Goal: Information Seeking & Learning: Check status

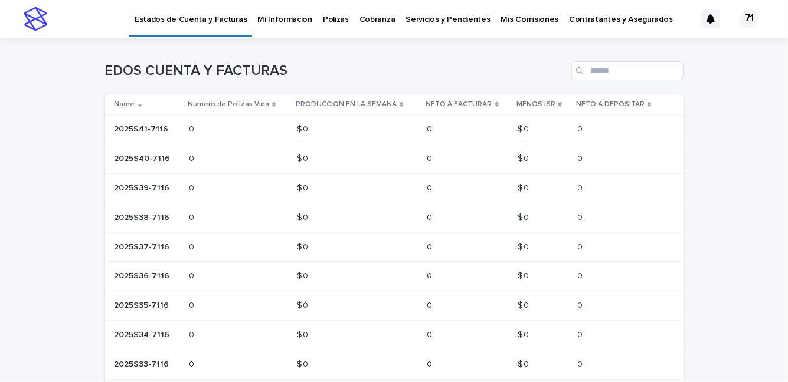
drag, startPoint x: 776, startPoint y: 182, endPoint x: 779, endPoint y: 238, distance: 56.2
click at [779, 238] on div "Estados de Cuenta y Facturas Mi Informacion Polizas Cobranza Servicios y Pendie…" at bounding box center [394, 191] width 788 height 382
click at [503, 17] on p "Mis Comisiones" at bounding box center [530, 12] width 58 height 25
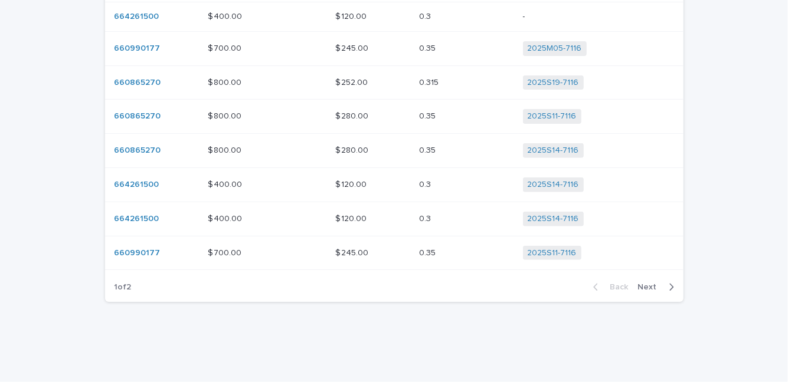
scroll to position [221, 0]
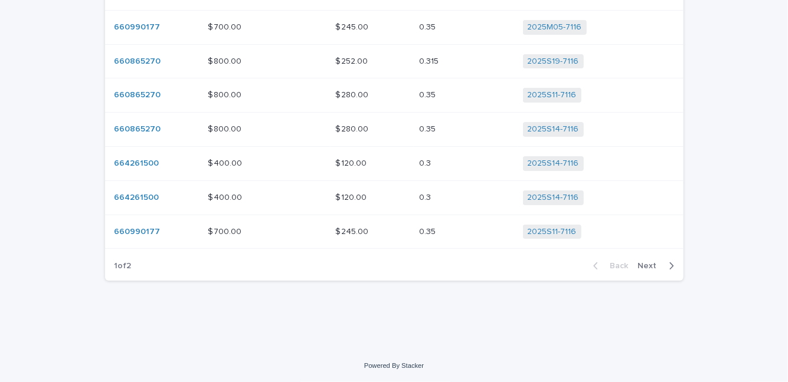
click at [669, 264] on icon "button" at bounding box center [671, 266] width 5 height 11
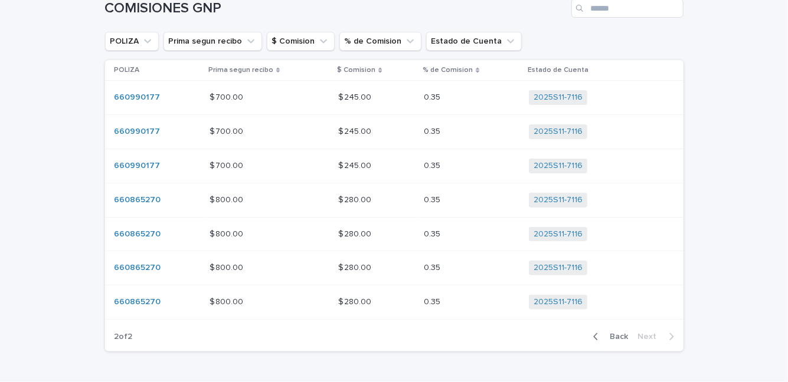
scroll to position [133, 0]
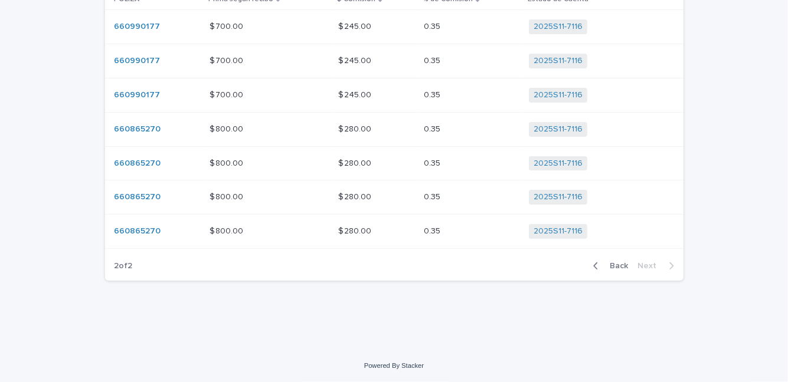
click at [594, 270] on icon "button" at bounding box center [595, 266] width 5 height 11
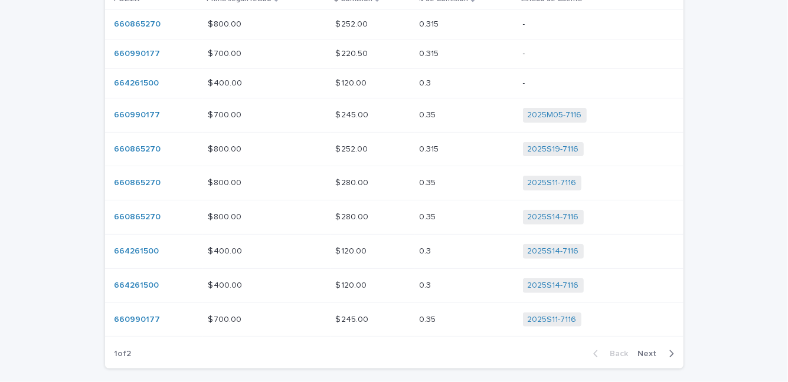
scroll to position [177, 0]
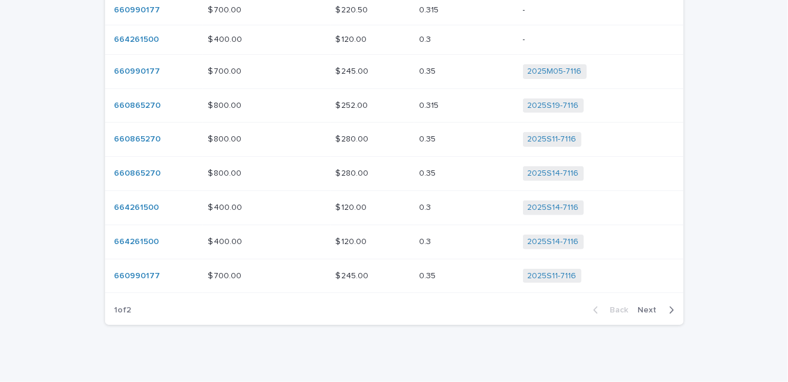
click at [669, 309] on icon "button" at bounding box center [671, 310] width 5 height 11
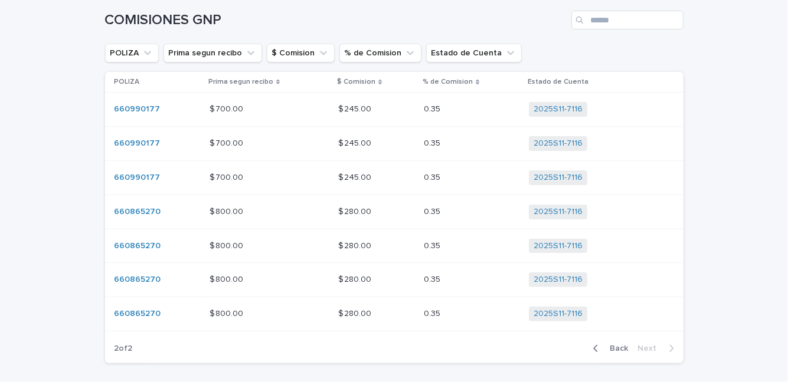
scroll to position [42, 0]
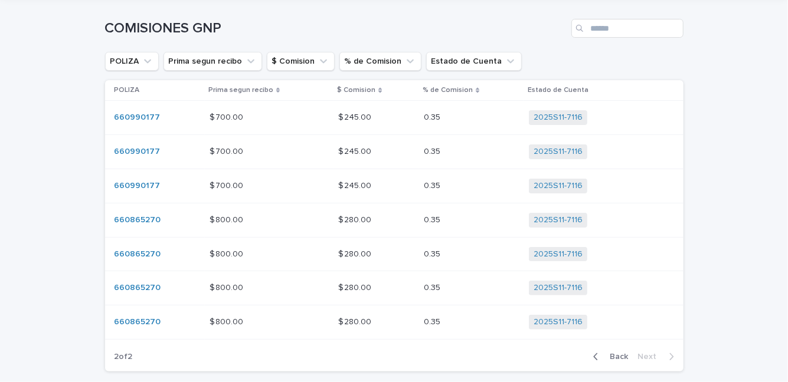
click at [593, 358] on icon "button" at bounding box center [595, 357] width 5 height 11
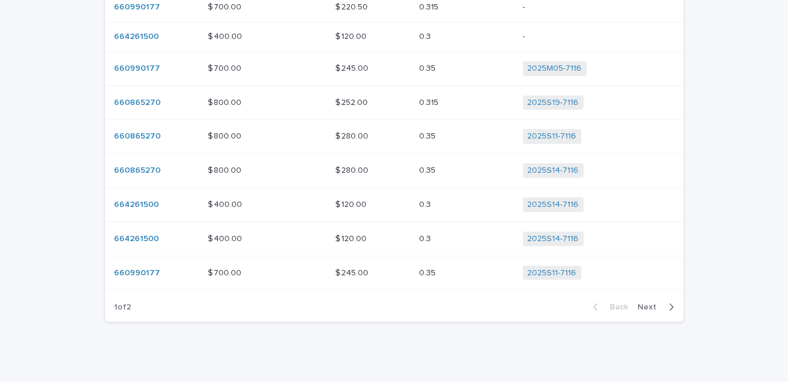
scroll to position [185, 0]
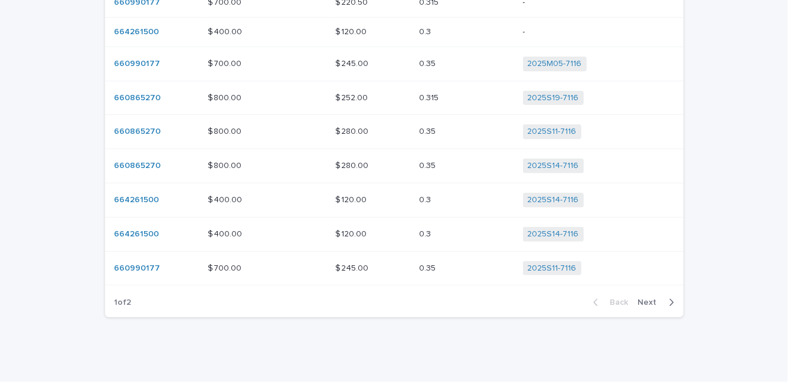
click at [669, 301] on icon "button" at bounding box center [671, 302] width 5 height 11
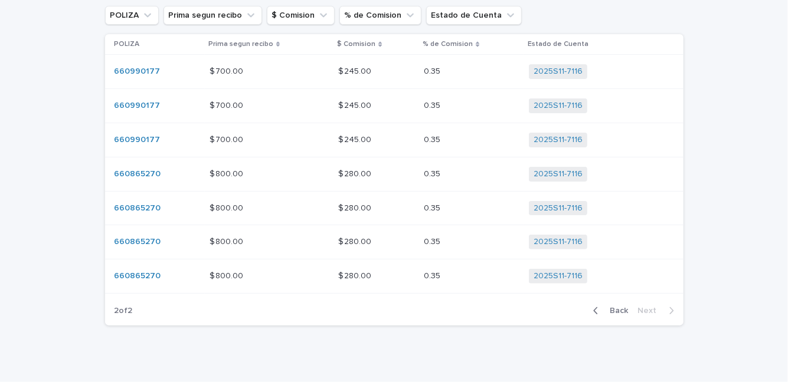
scroll to position [92, 0]
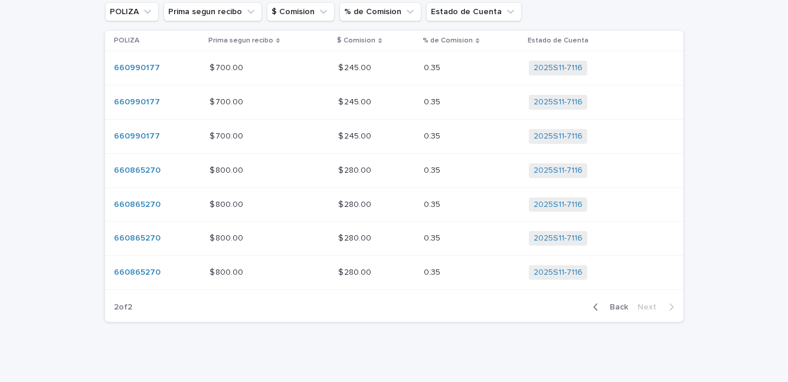
click at [593, 304] on icon "button" at bounding box center [595, 307] width 4 height 7
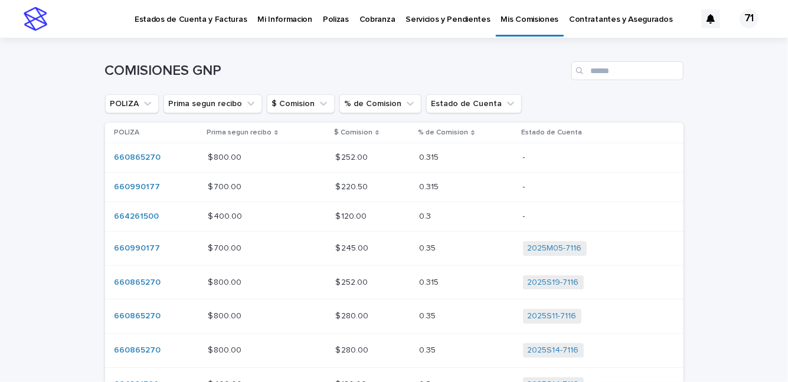
click at [364, 17] on p "Cobranza" at bounding box center [377, 12] width 36 height 25
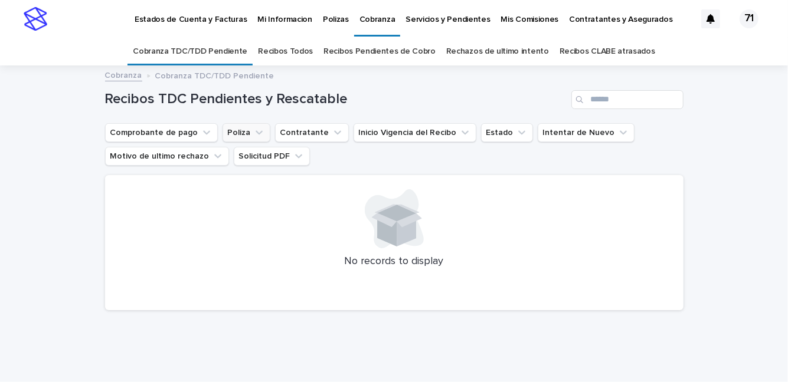
click at [253, 136] on icon "Poliza" at bounding box center [259, 133] width 12 height 12
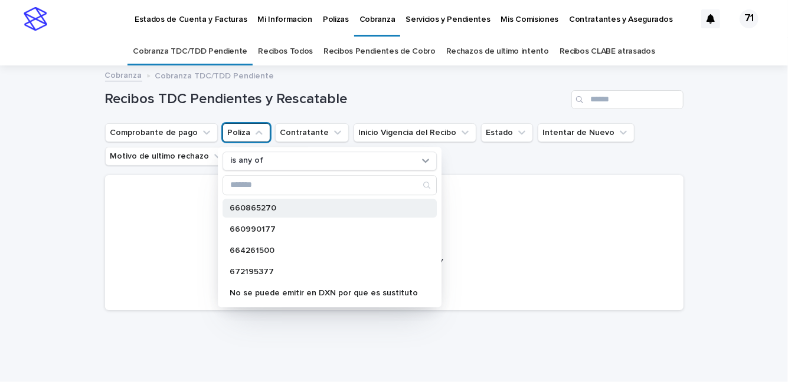
click at [266, 208] on p "660865270" at bounding box center [324, 208] width 188 height 8
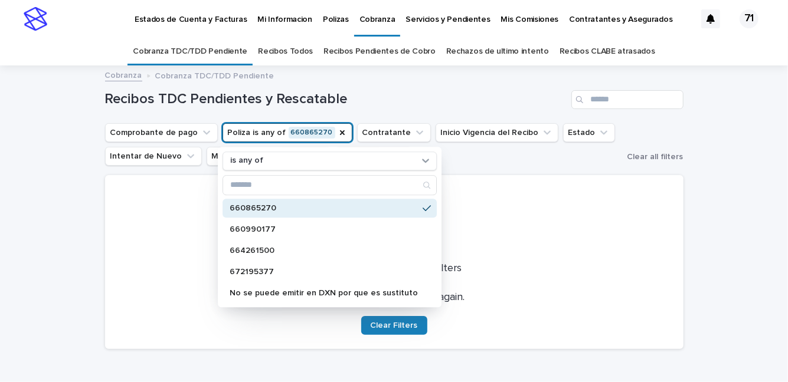
click at [258, 208] on p "660865270" at bounding box center [324, 208] width 188 height 8
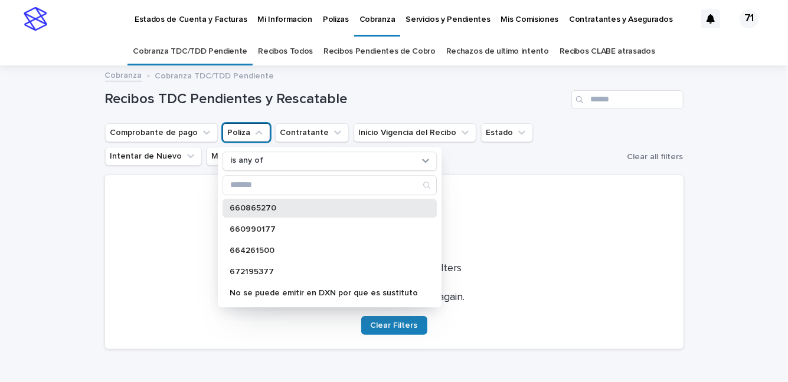
click at [258, 208] on p "660865270" at bounding box center [324, 208] width 188 height 8
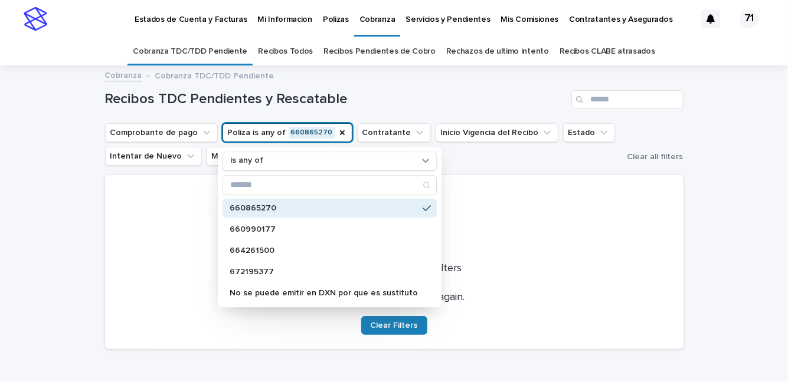
click at [258, 208] on p "660865270" at bounding box center [324, 208] width 188 height 8
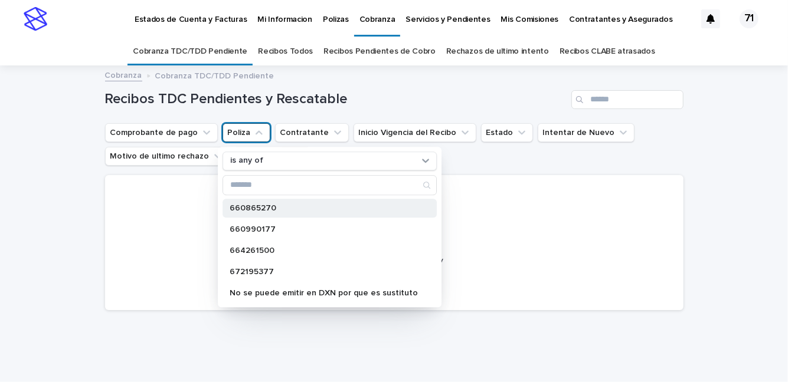
click at [264, 210] on p "660865270" at bounding box center [324, 208] width 188 height 8
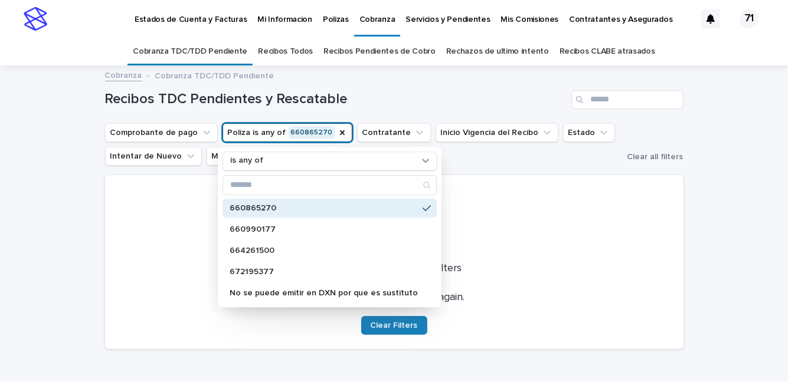
click at [602, 286] on div "No records match your filters Clear your filters and try again. Clear Filters" at bounding box center [394, 262] width 578 height 174
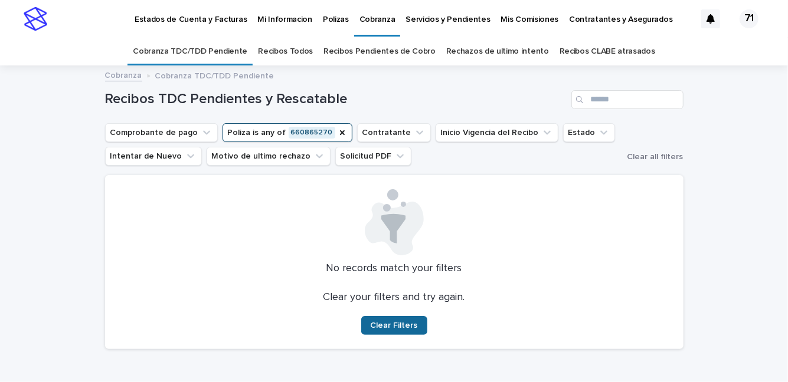
click at [388, 324] on span "Clear Filters" at bounding box center [394, 326] width 47 height 8
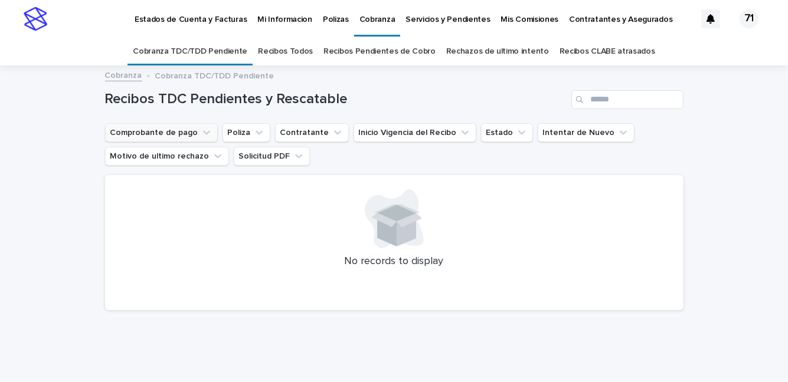
click at [189, 133] on button "Comprobante de pago" at bounding box center [161, 132] width 113 height 19
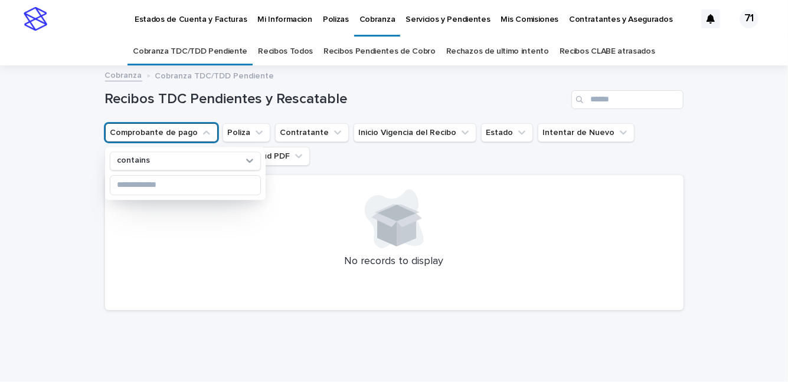
click at [321, 248] on div "No records to display" at bounding box center [394, 243] width 578 height 136
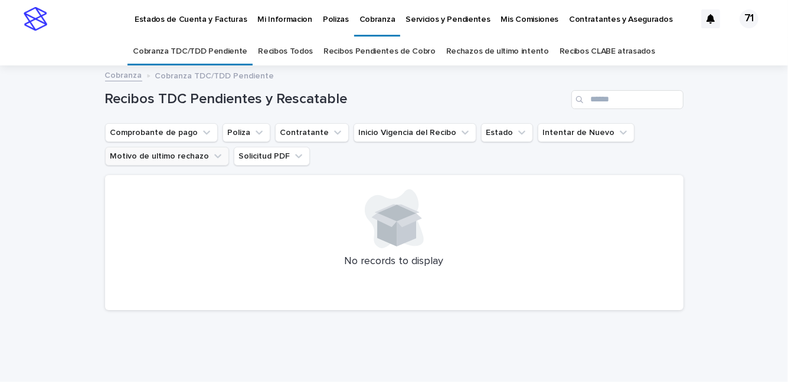
click at [212, 151] on icon "Motivo de ultimo rechazo" at bounding box center [218, 157] width 12 height 12
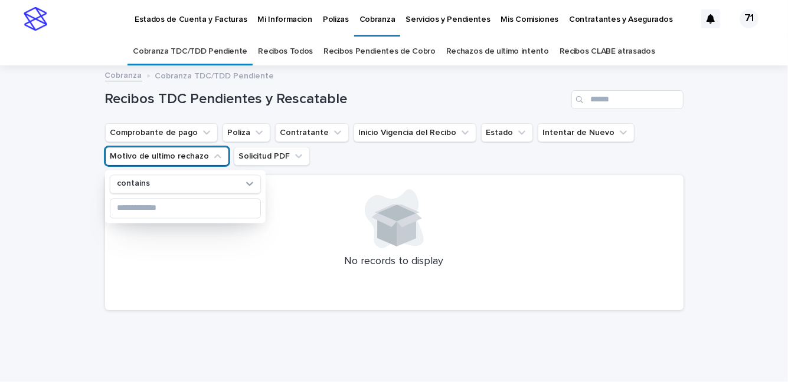
click at [320, 217] on div at bounding box center [394, 218] width 550 height 59
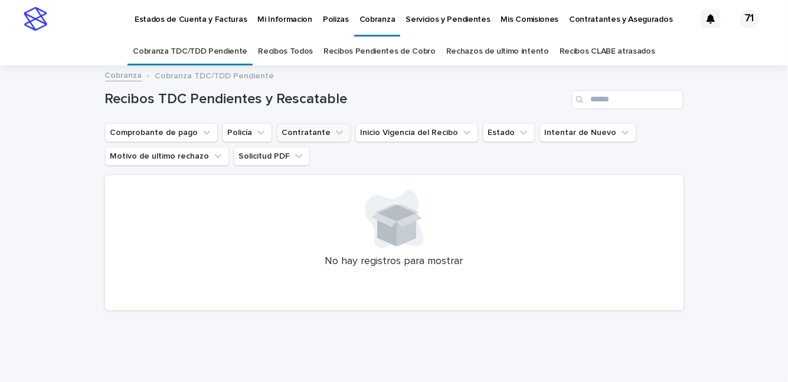
click at [333, 133] on icon "Contratante" at bounding box center [339, 133] width 12 height 12
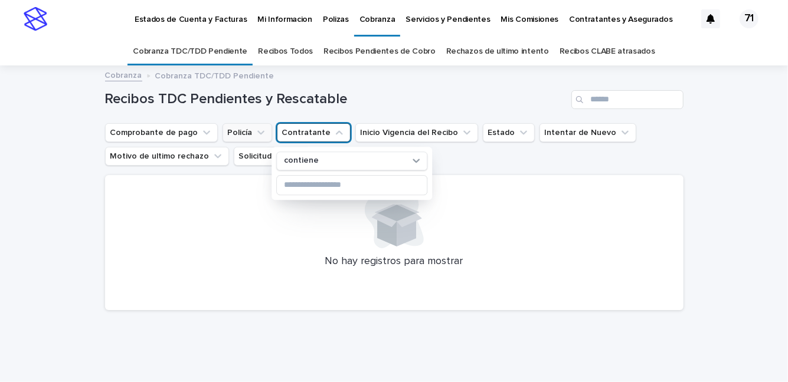
click at [238, 136] on button "Policía" at bounding box center [248, 132] width 50 height 19
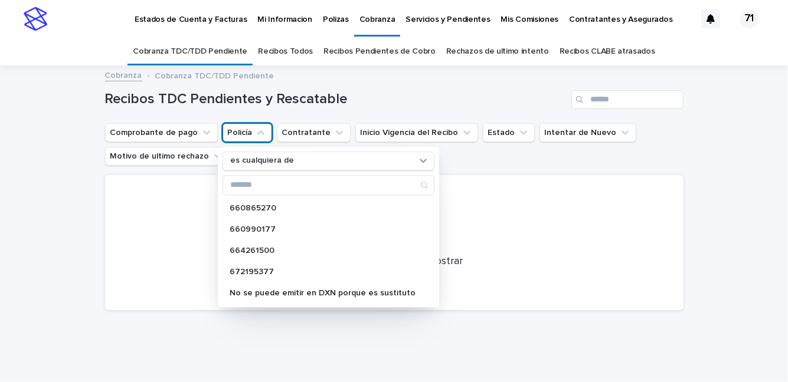
click at [502, 221] on div at bounding box center [394, 218] width 550 height 59
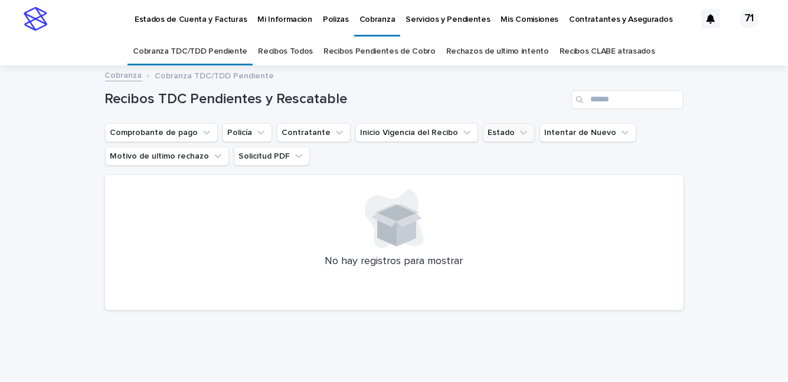
click at [518, 130] on icon "Estado" at bounding box center [524, 133] width 12 height 12
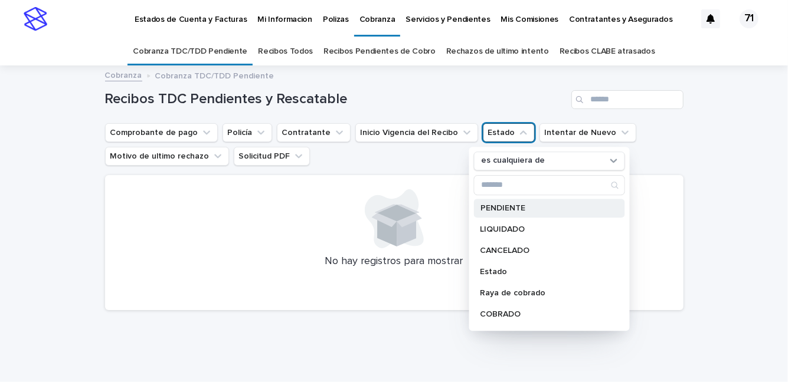
click at [496, 209] on font "PENDIENTE" at bounding box center [502, 208] width 45 height 8
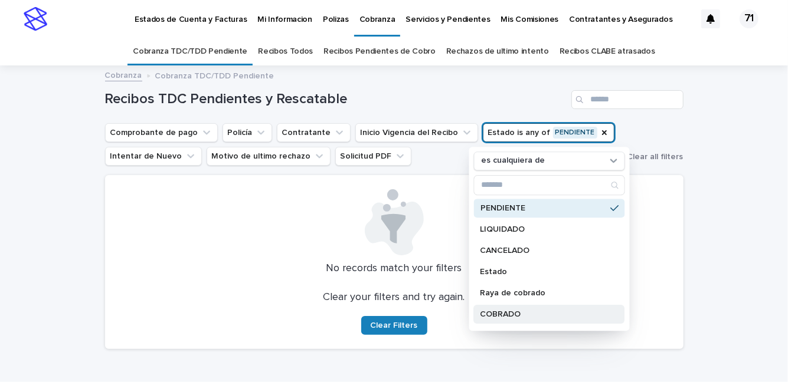
click at [501, 314] on font "COBRADO" at bounding box center [500, 314] width 41 height 8
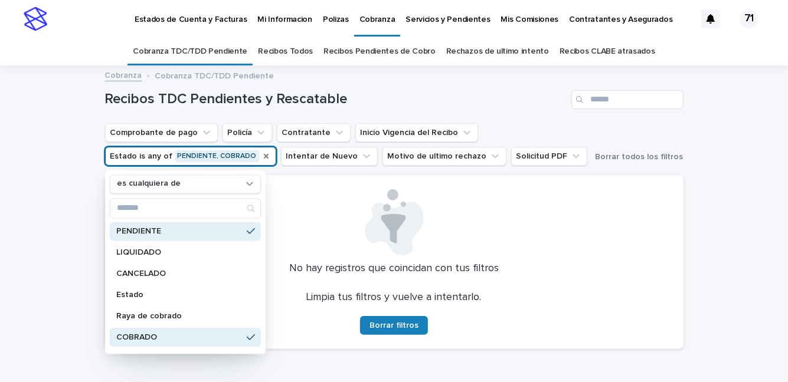
click at [261, 153] on icon "Estado" at bounding box center [265, 156] width 9 height 9
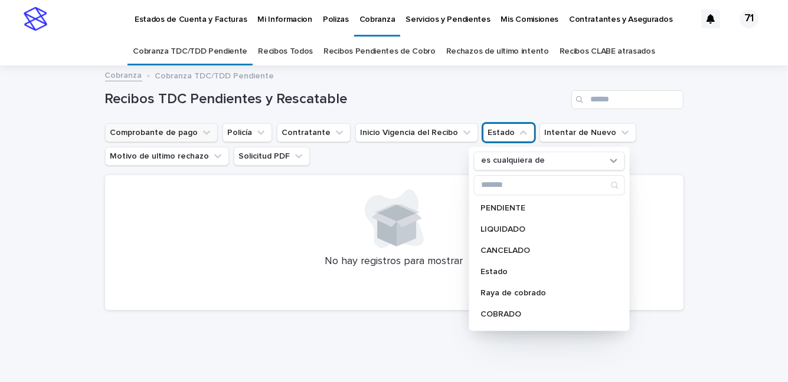
click at [201, 134] on icon "Comprobante de pago" at bounding box center [207, 133] width 12 height 12
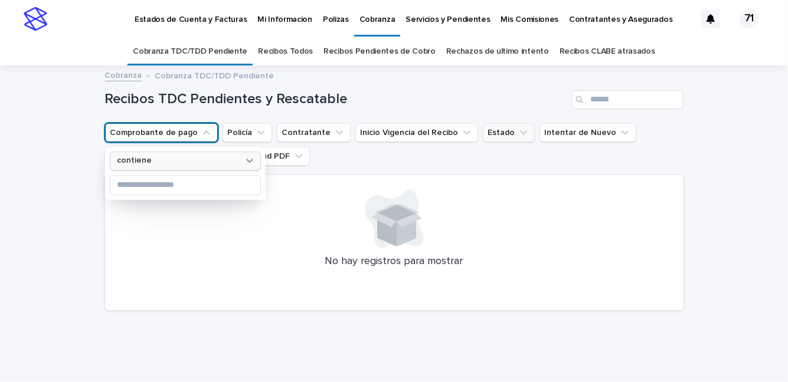
click at [247, 159] on icon at bounding box center [250, 161] width 12 height 12
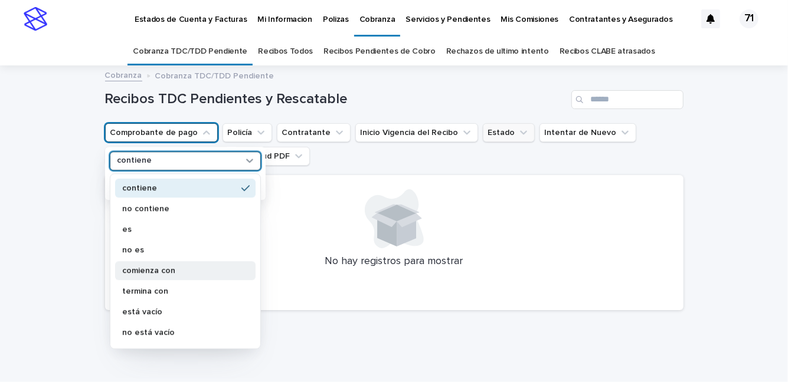
click at [157, 274] on div "comienza con" at bounding box center [185, 270] width 140 height 19
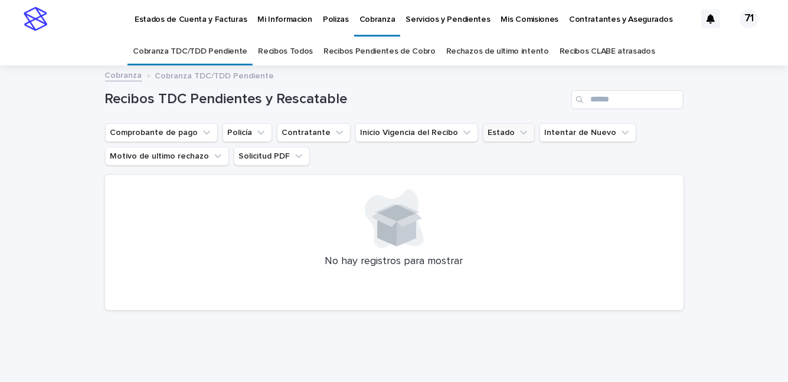
click at [351, 53] on font "Recibos Pendientes de Cobro" at bounding box center [379, 51] width 112 height 8
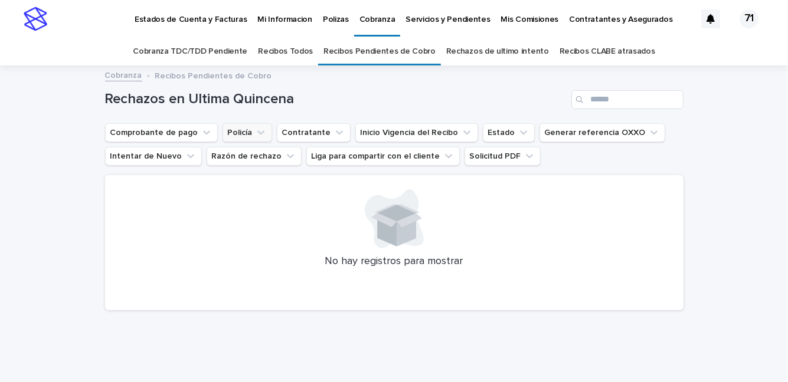
click at [255, 133] on icon "Policía" at bounding box center [261, 133] width 12 height 12
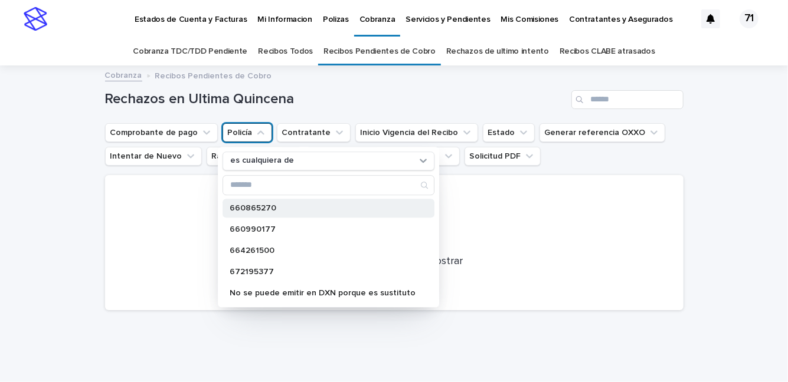
click at [240, 211] on font "660865270" at bounding box center [253, 208] width 47 height 8
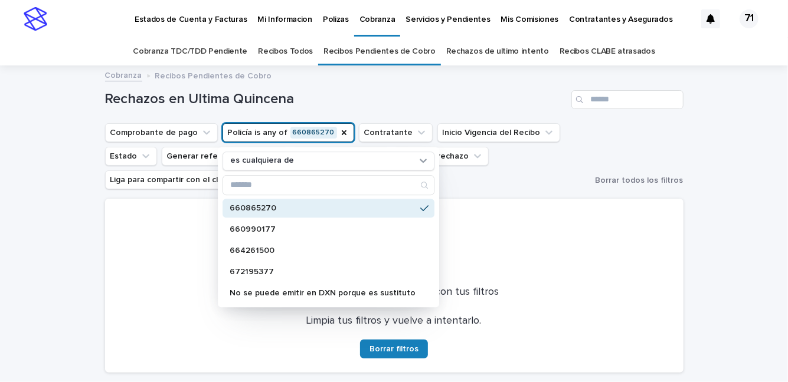
click at [145, 261] on div at bounding box center [394, 246] width 550 height 66
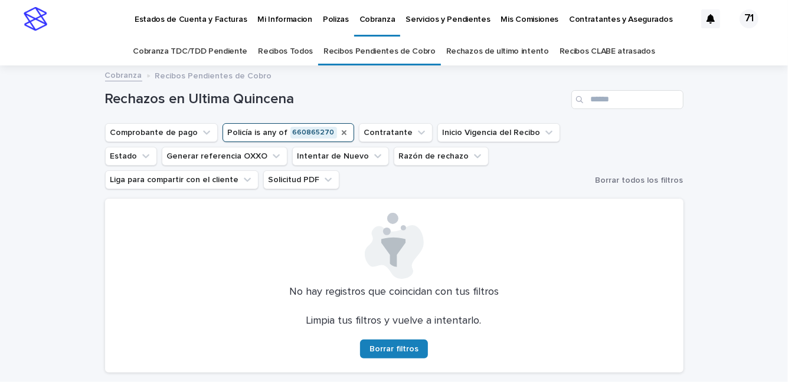
click at [339, 134] on icon "Policía" at bounding box center [343, 132] width 9 height 9
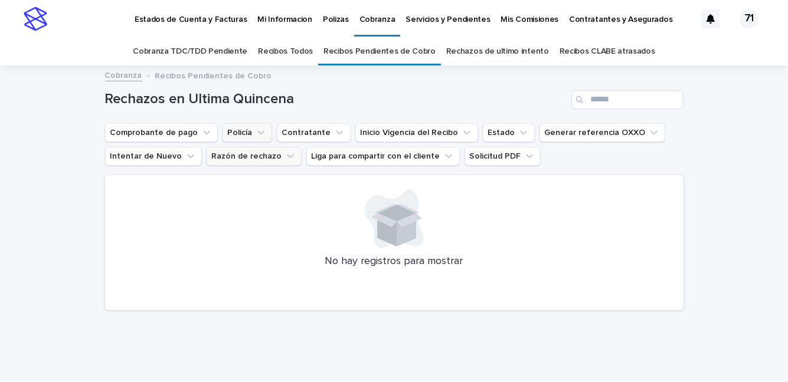
click at [285, 153] on icon "Razón de rechazo" at bounding box center [291, 157] width 12 height 12
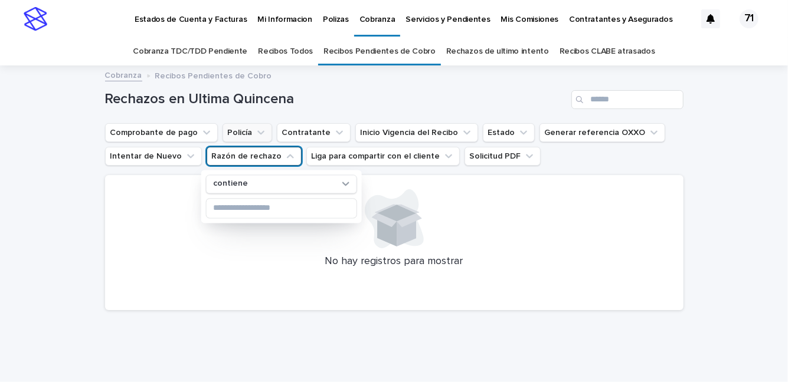
click at [513, 233] on div at bounding box center [394, 218] width 550 height 59
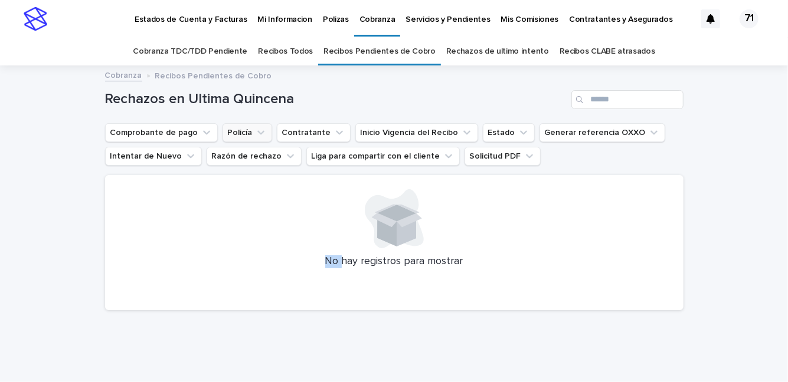
click at [479, 54] on font "Rechazos de ultimo intento" at bounding box center [497, 51] width 103 height 8
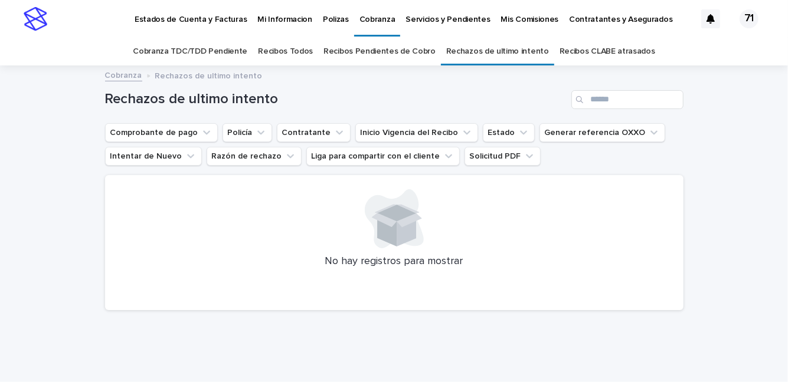
click at [582, 45] on link "Recibos CLABE atrasados" at bounding box center [608, 52] width 96 height 28
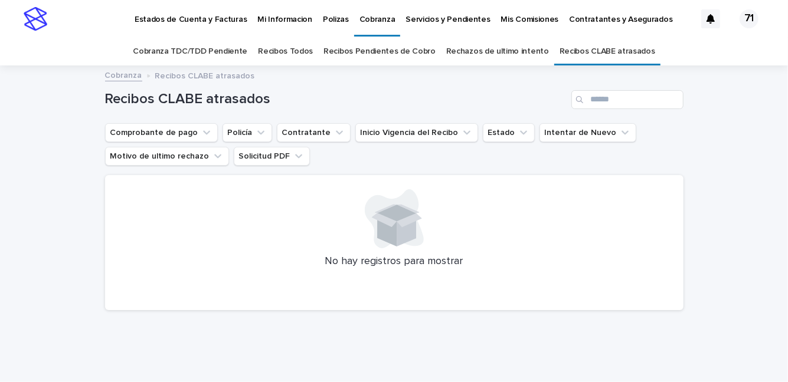
click at [462, 53] on font "Rechazos de ultimo intento" at bounding box center [497, 51] width 103 height 8
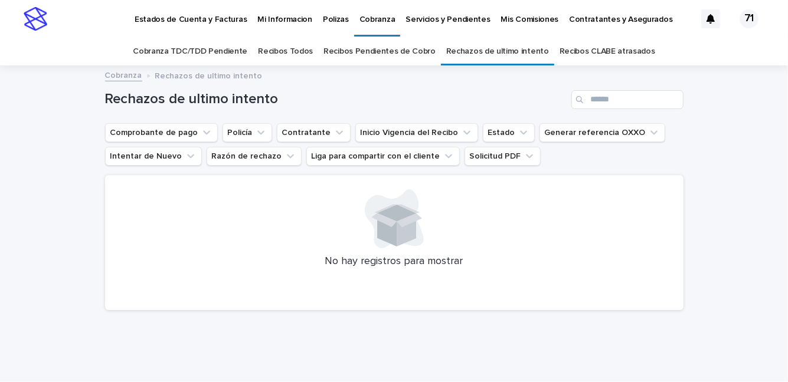
click at [349, 49] on font "Recibos Pendientes de Cobro" at bounding box center [379, 51] width 112 height 8
click at [291, 50] on font "Recibos Todos" at bounding box center [285, 51] width 55 height 8
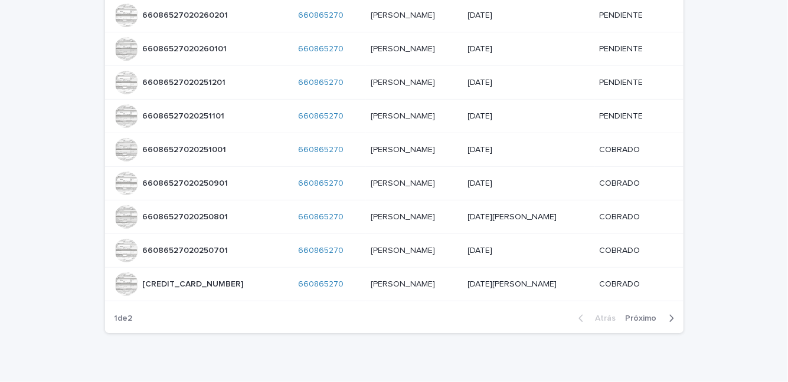
scroll to position [209, 0]
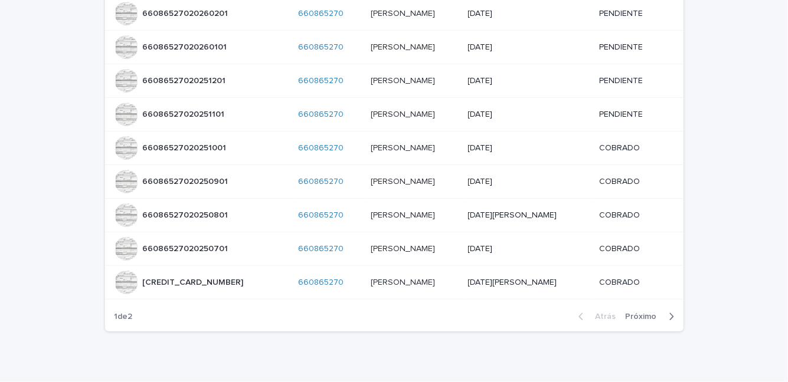
click at [670, 316] on button "Próximo" at bounding box center [652, 317] width 63 height 11
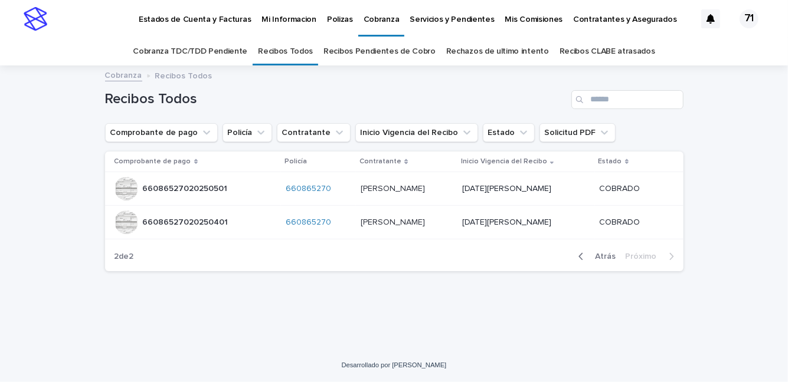
click at [581, 258] on icon "button" at bounding box center [580, 256] width 5 height 11
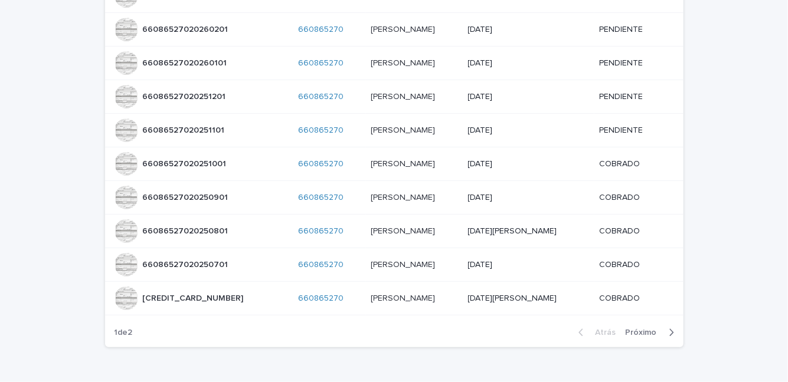
scroll to position [247, 0]
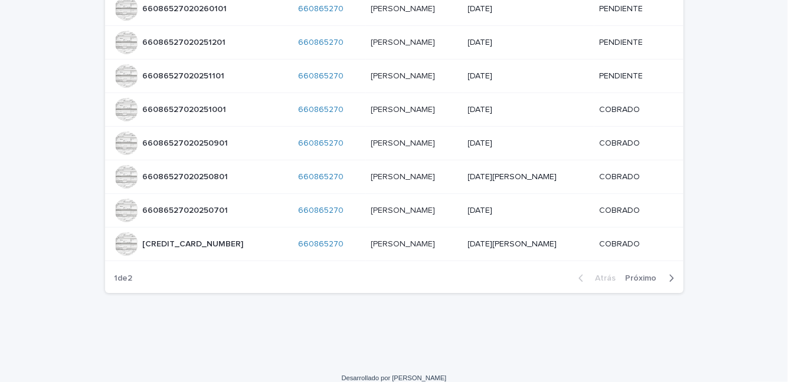
click at [669, 273] on icon "button" at bounding box center [671, 278] width 5 height 11
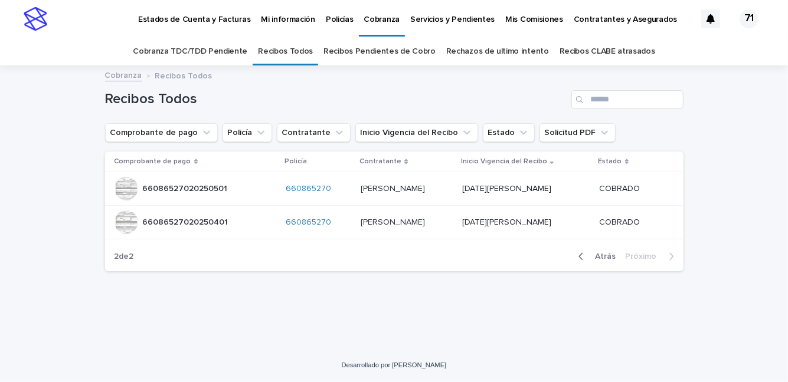
click at [578, 254] on button "Atrás" at bounding box center [595, 256] width 52 height 11
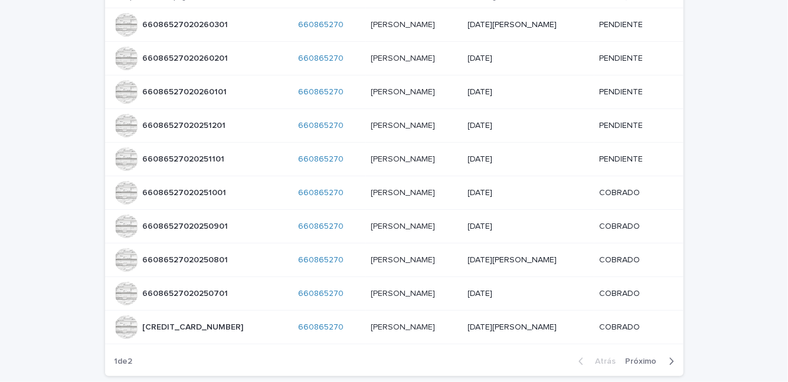
scroll to position [212, 0]
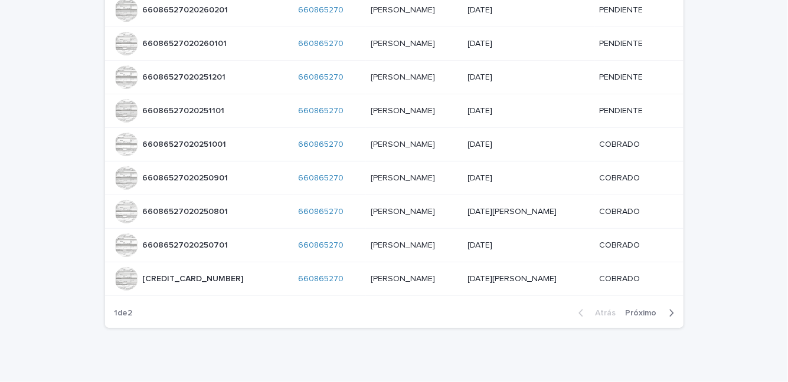
click at [669, 314] on icon "button" at bounding box center [671, 313] width 5 height 11
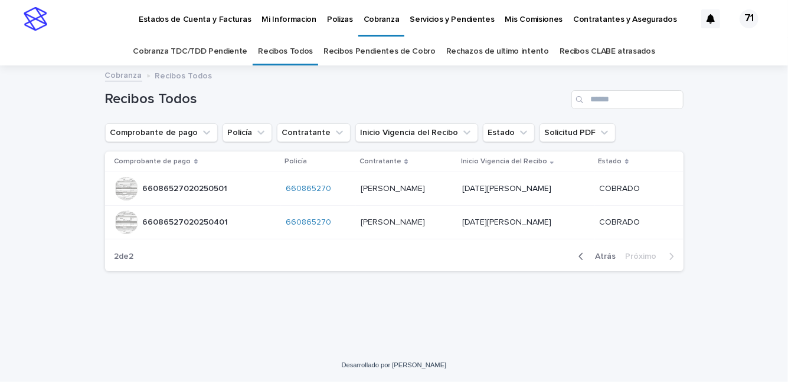
click at [581, 257] on icon "button" at bounding box center [580, 256] width 5 height 11
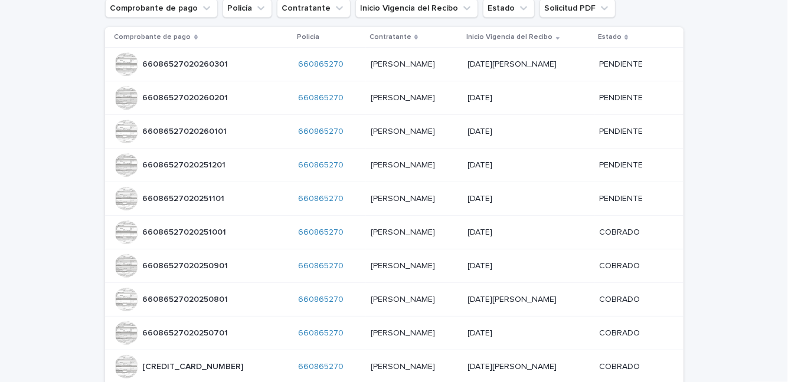
scroll to position [145, 0]
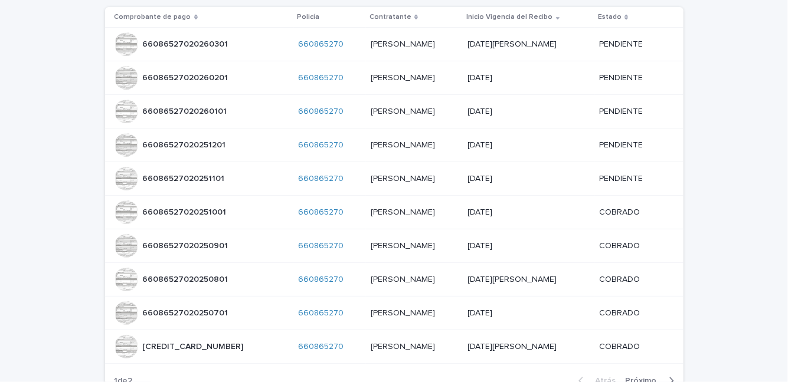
click at [191, 210] on font "66086527020251001" at bounding box center [185, 212] width 84 height 8
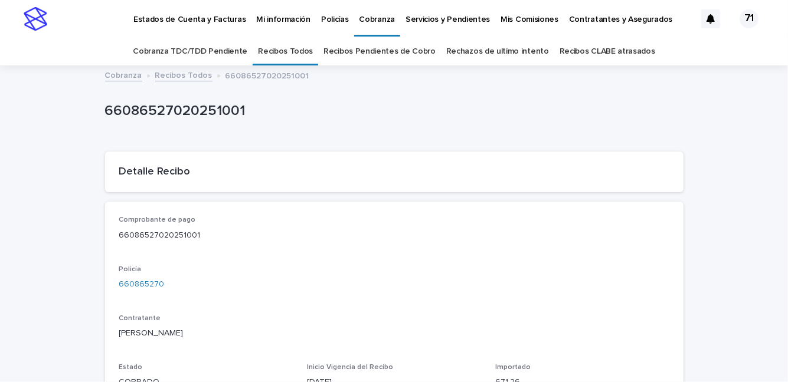
click at [350, 53] on font "Recibos Pendientes de Cobro" at bounding box center [379, 51] width 112 height 8
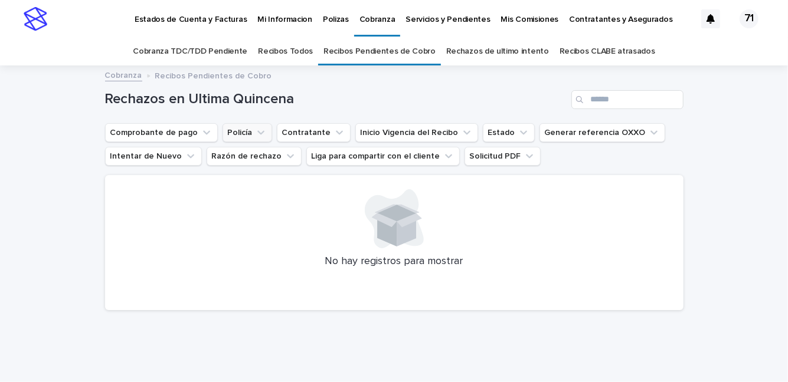
click at [255, 130] on icon "Policía" at bounding box center [261, 133] width 12 height 12
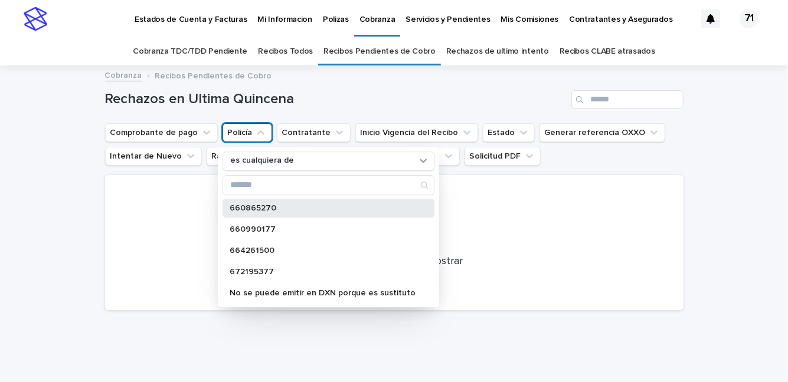
click at [254, 208] on font "660865270" at bounding box center [253, 208] width 47 height 8
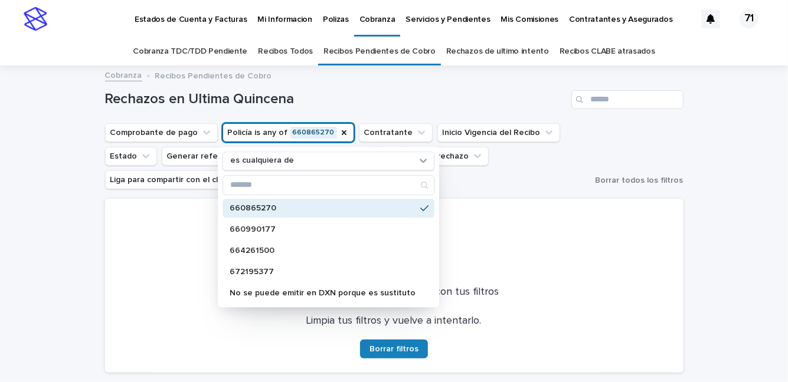
click at [618, 254] on div at bounding box center [394, 246] width 550 height 66
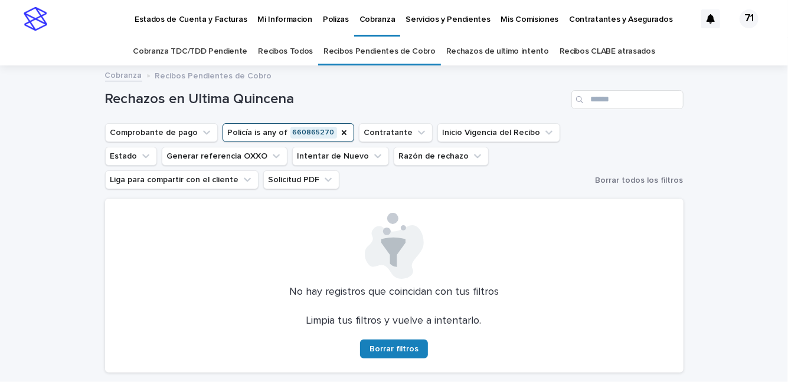
click at [466, 53] on font "Rechazos de ultimo intento" at bounding box center [497, 51] width 103 height 8
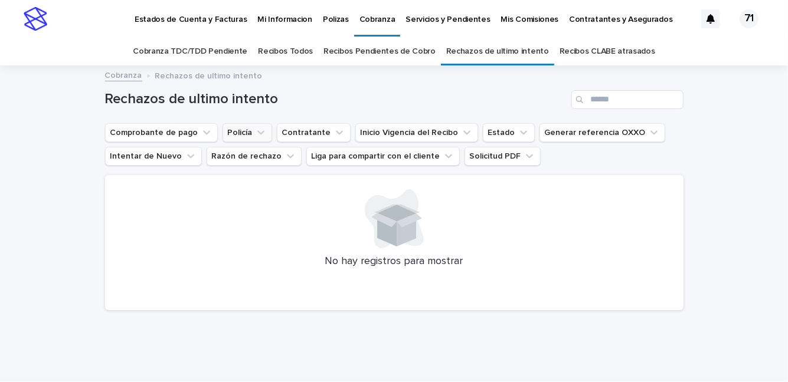
click at [255, 133] on icon "Policía" at bounding box center [261, 133] width 12 height 12
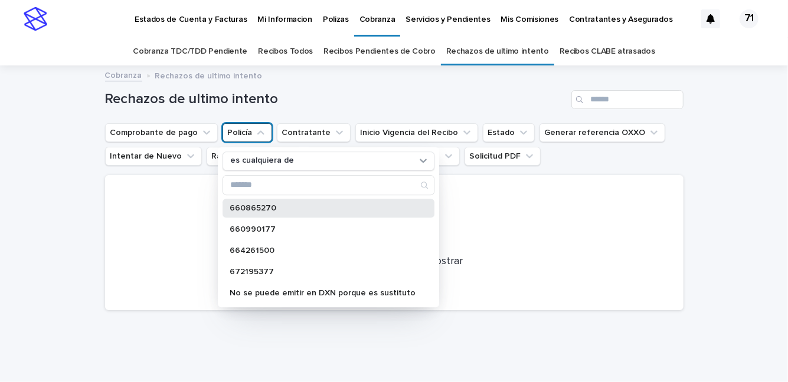
click at [253, 206] on font "660865270" at bounding box center [253, 208] width 47 height 8
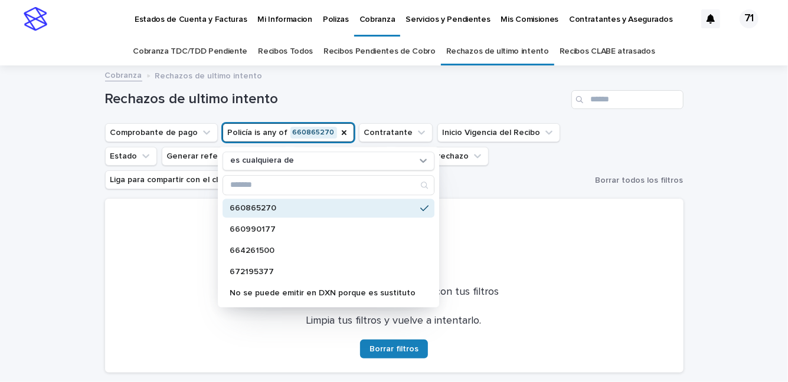
drag, startPoint x: 242, startPoint y: 208, endPoint x: 615, endPoint y: 270, distance: 378.3
click at [615, 270] on div at bounding box center [394, 246] width 550 height 66
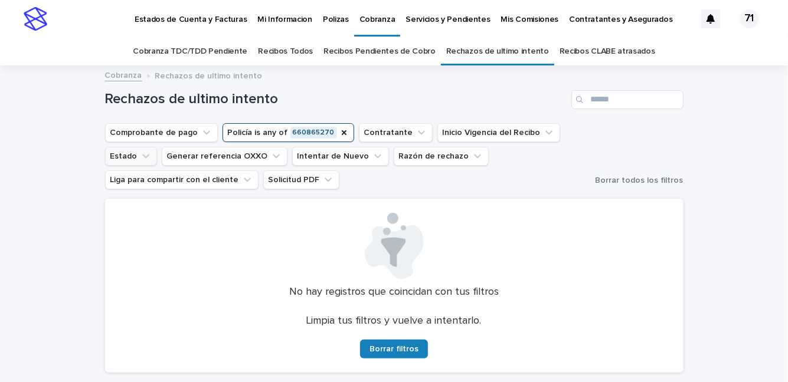
click at [152, 151] on icon "Estado" at bounding box center [146, 157] width 12 height 12
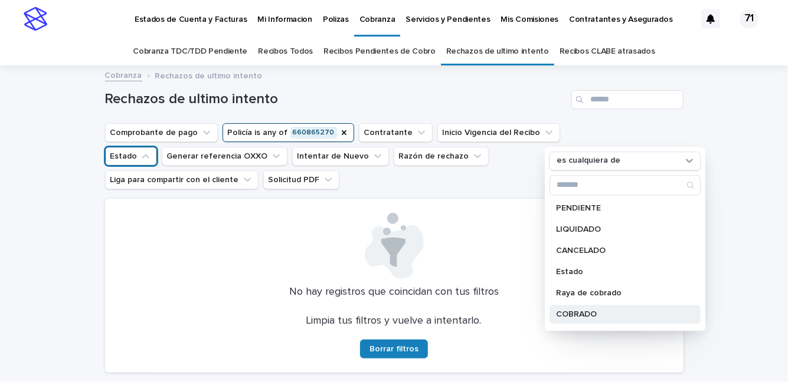
click at [573, 313] on font "COBRADO" at bounding box center [577, 314] width 41 height 8
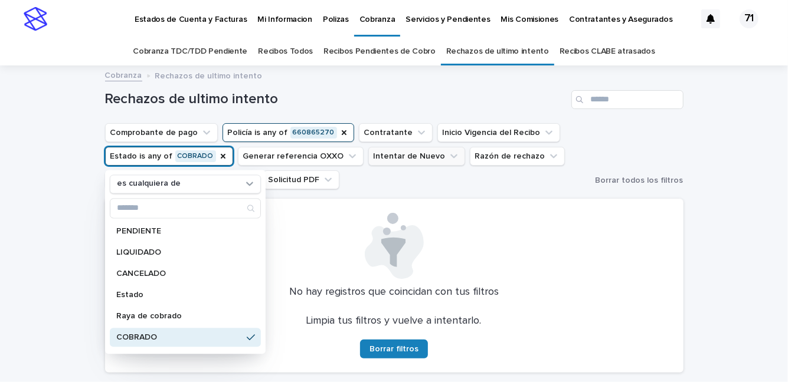
click at [403, 155] on button "Intentar de Nuevo" at bounding box center [416, 156] width 97 height 19
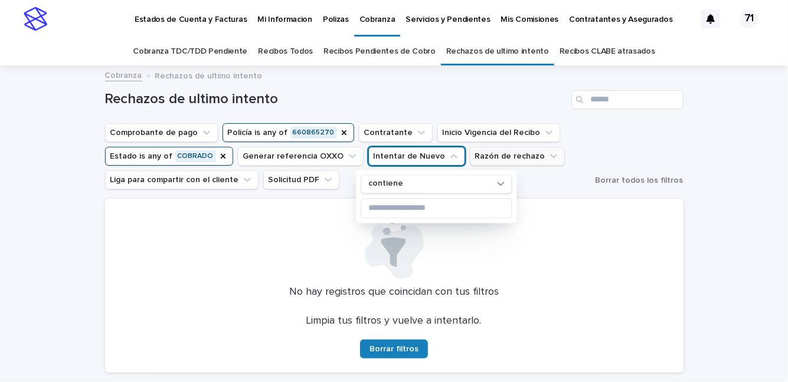
click at [502, 157] on button "Razón de rechazo" at bounding box center [517, 156] width 95 height 19
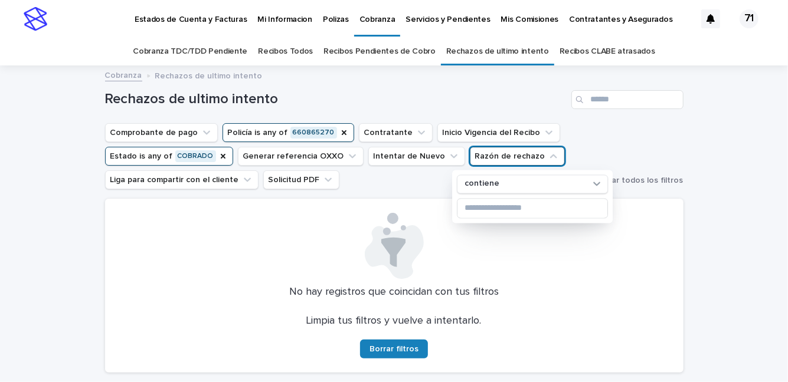
click at [198, 50] on font "Cobranza TDC/TDD Pendiente" at bounding box center [190, 51] width 115 height 8
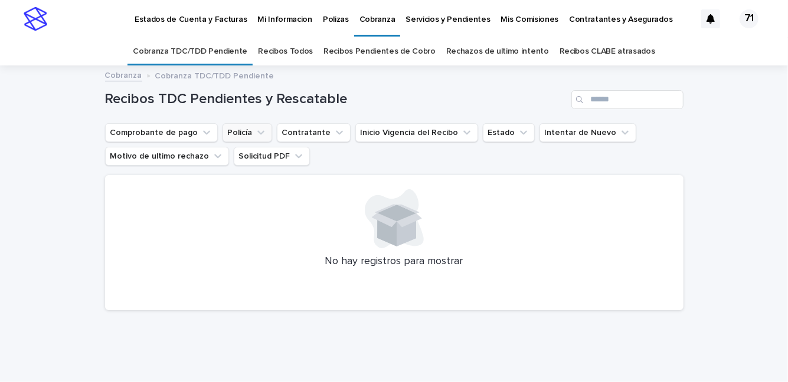
click at [255, 134] on icon "Policía" at bounding box center [261, 133] width 12 height 12
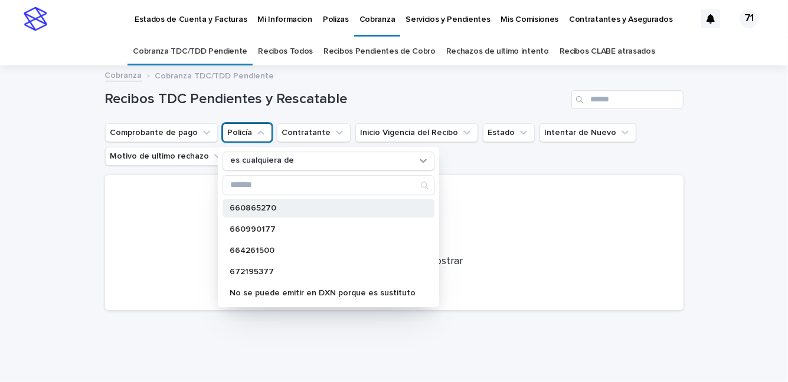
click at [248, 208] on font "660865270" at bounding box center [253, 208] width 47 height 8
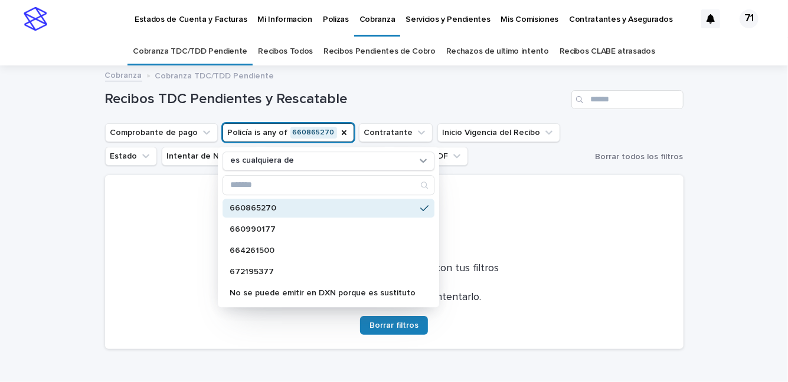
click at [285, 50] on font "Recibos Todos" at bounding box center [285, 51] width 55 height 8
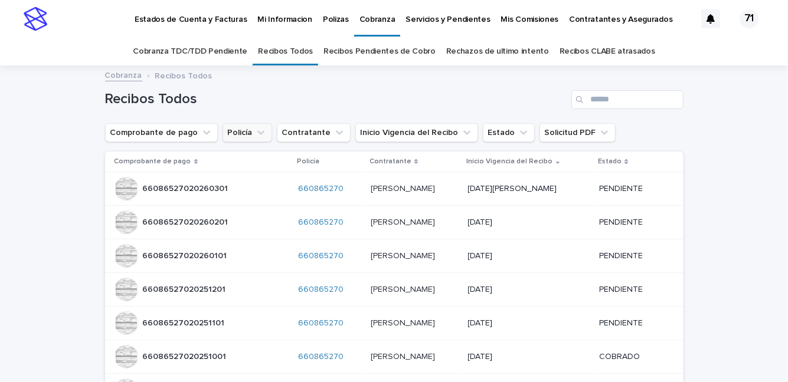
click at [255, 133] on icon "Policía" at bounding box center [261, 133] width 12 height 12
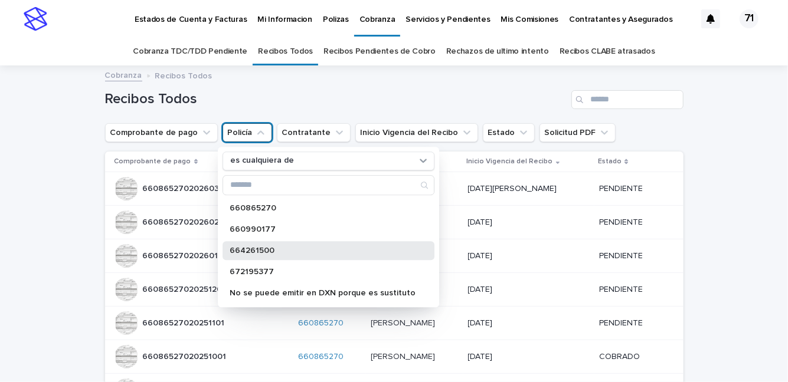
click at [257, 253] on font "664261500" at bounding box center [252, 251] width 45 height 8
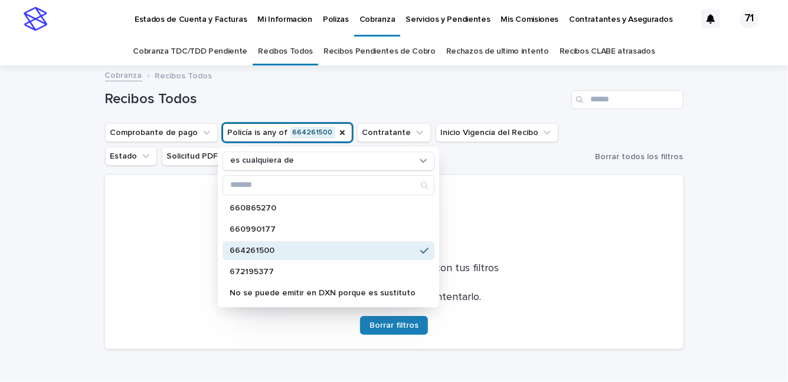
click at [730, 189] on div "Cargando... Ahorro… Cargando... Ahorro… Recibos Todos Comprobante de pago Polic…" at bounding box center [394, 242] width 788 height 351
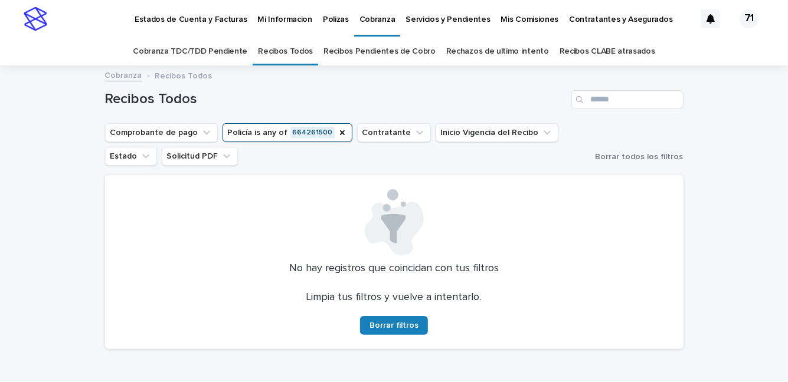
click at [290, 50] on font "Recibos Todos" at bounding box center [285, 51] width 55 height 8
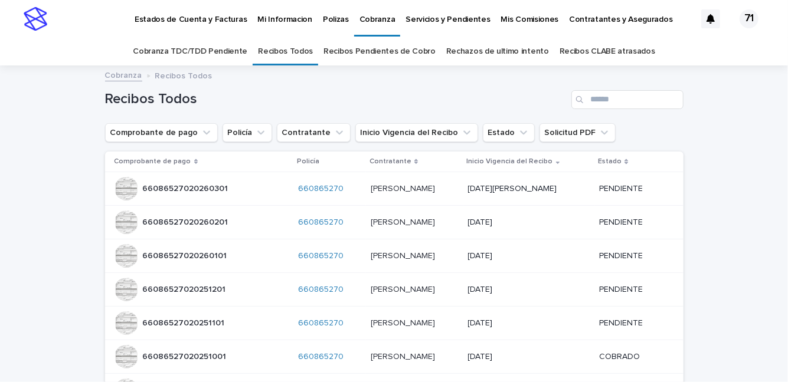
click at [302, 51] on font "Recibos Todos" at bounding box center [285, 51] width 55 height 8
click at [257, 132] on icon "Policía" at bounding box center [260, 132] width 7 height 4
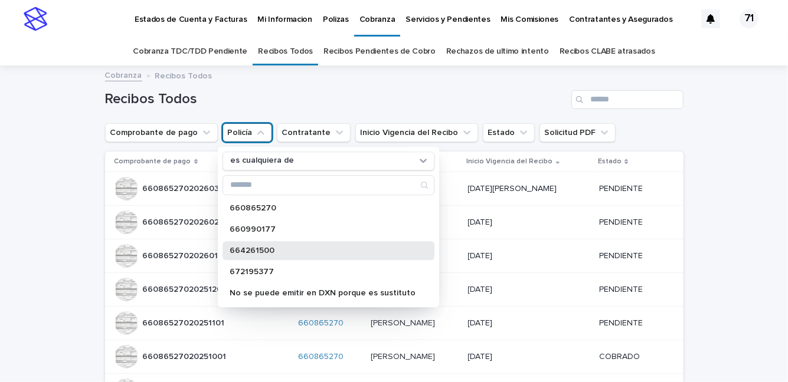
click at [254, 250] on font "664261500" at bounding box center [252, 251] width 45 height 8
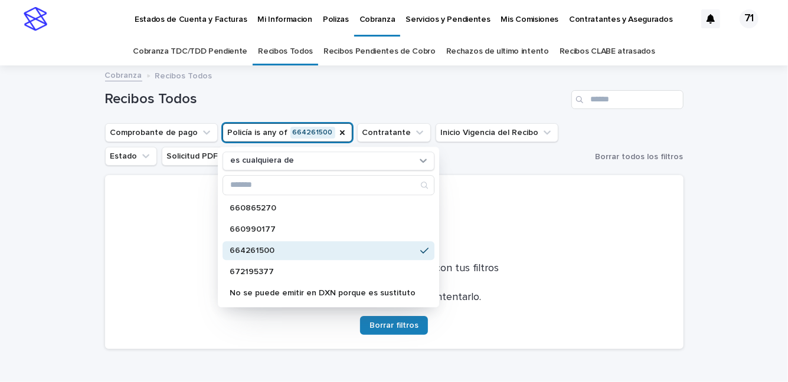
click at [254, 250] on font "664261500" at bounding box center [252, 251] width 45 height 8
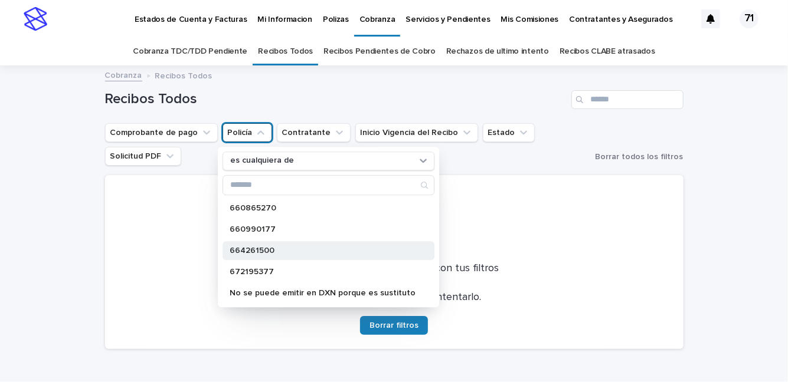
click at [254, 250] on font "664261500" at bounding box center [252, 251] width 45 height 8
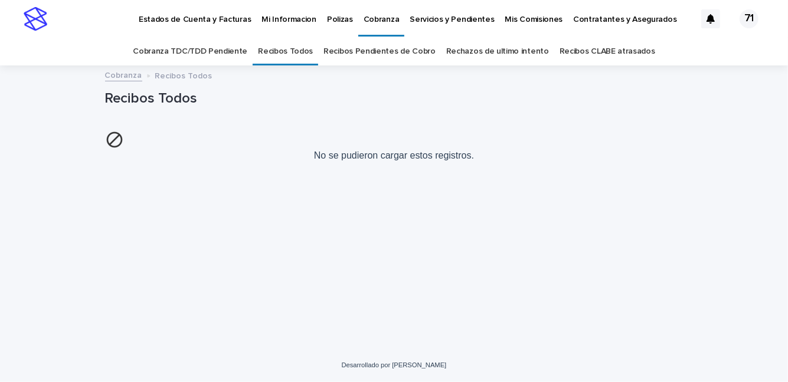
click at [300, 47] on font "Recibos Todos" at bounding box center [285, 51] width 55 height 8
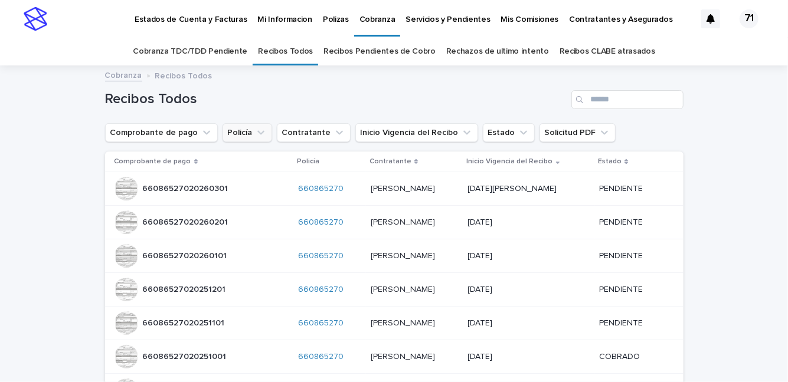
click at [257, 132] on icon "Policía" at bounding box center [260, 132] width 7 height 4
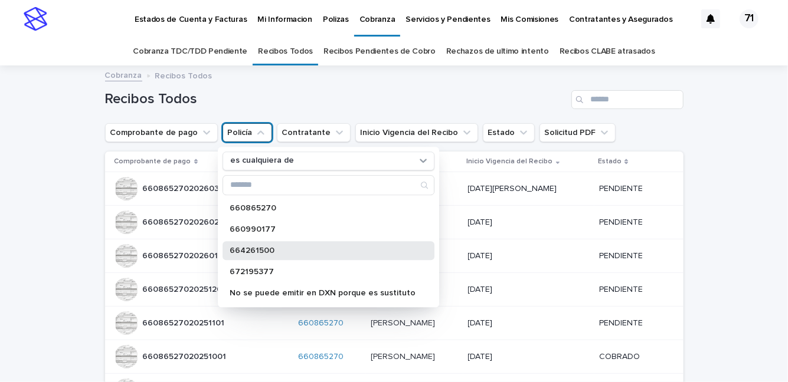
click at [246, 248] on font "664261500" at bounding box center [252, 251] width 45 height 8
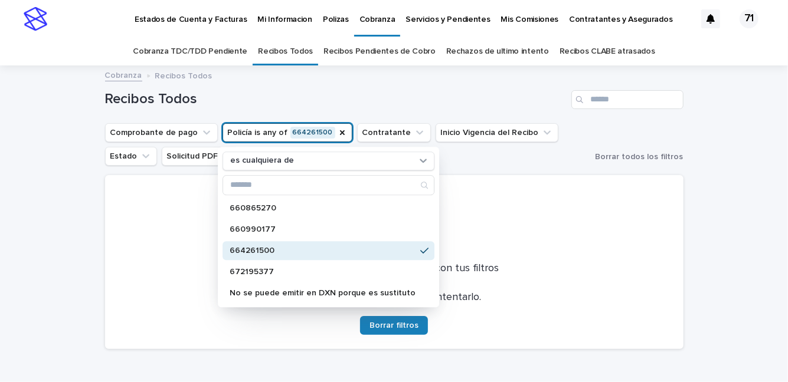
click at [244, 248] on font "664261500" at bounding box center [252, 251] width 45 height 8
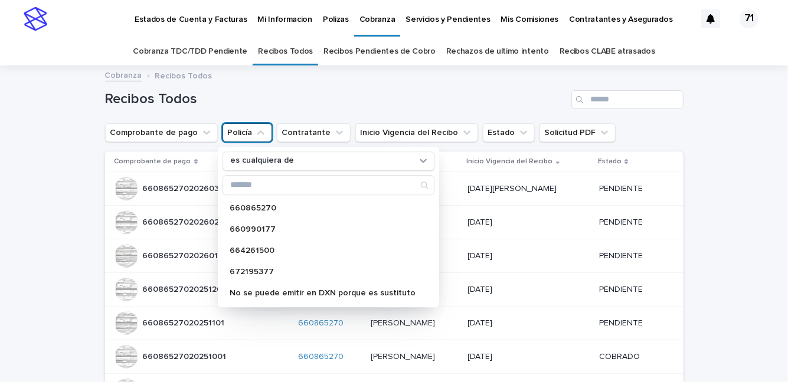
click at [733, 131] on div "Cargando... Ahorro… Cargando... Ahorro… Recibos Todos Comprobante de pago Polic…" at bounding box center [394, 338] width 788 height 542
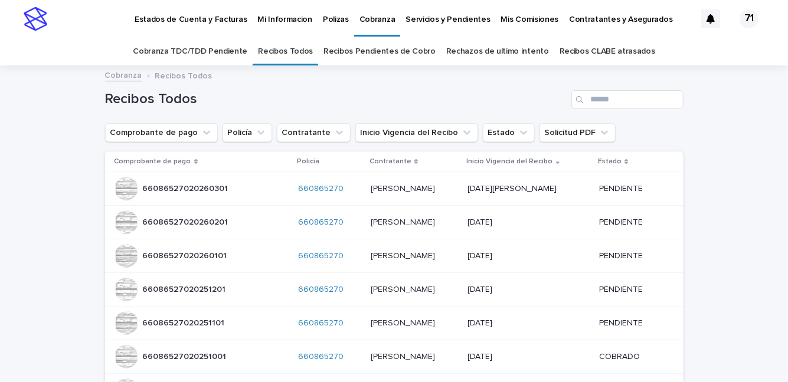
click at [297, 164] on font "Policía" at bounding box center [308, 161] width 22 height 7
click at [414, 159] on icon at bounding box center [416, 162] width 4 height 6
click at [414, 161] on icon at bounding box center [416, 162] width 4 height 6
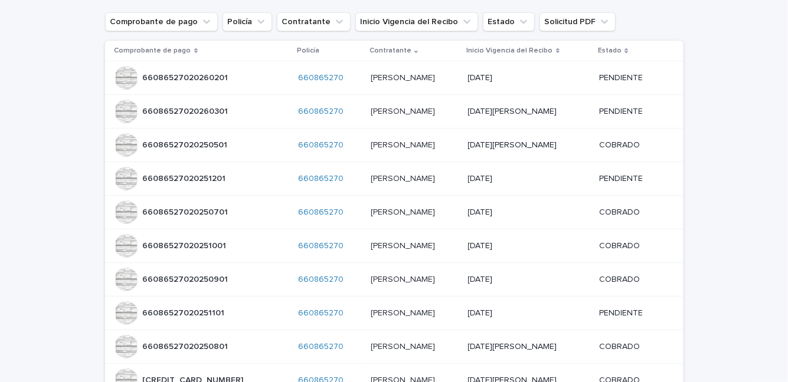
scroll to position [89, 0]
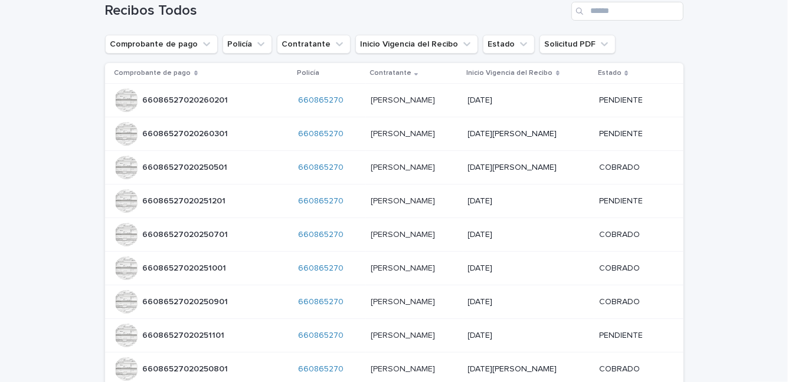
click at [370, 74] on div "Contratante" at bounding box center [415, 73] width 90 height 13
click at [560, 70] on icon at bounding box center [558, 73] width 4 height 6
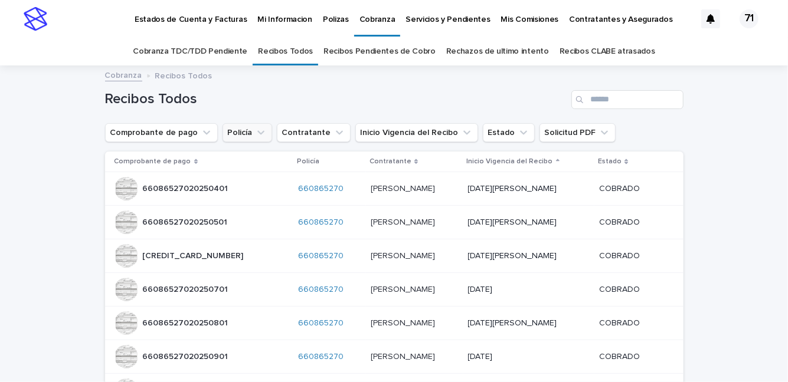
click at [255, 133] on icon "Policía" at bounding box center [261, 133] width 12 height 12
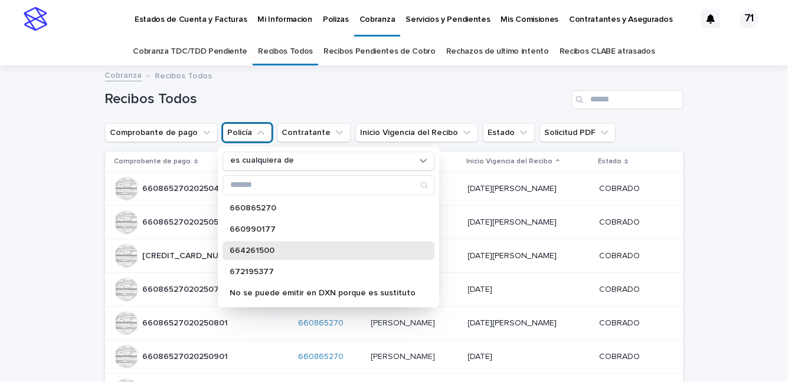
click at [230, 249] on font "664261500" at bounding box center [252, 251] width 45 height 8
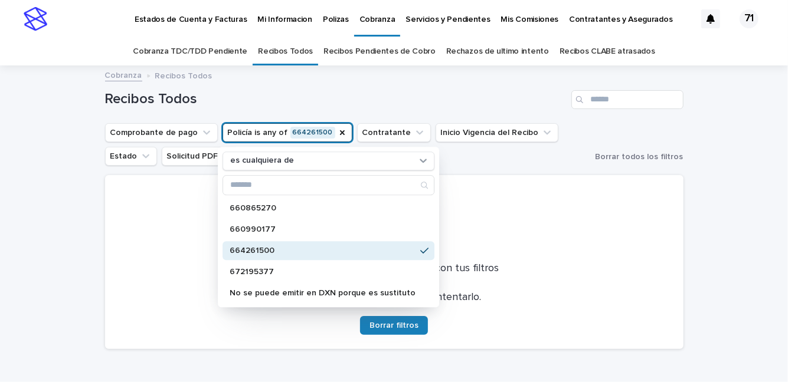
click at [250, 254] on font "664261500" at bounding box center [252, 251] width 45 height 8
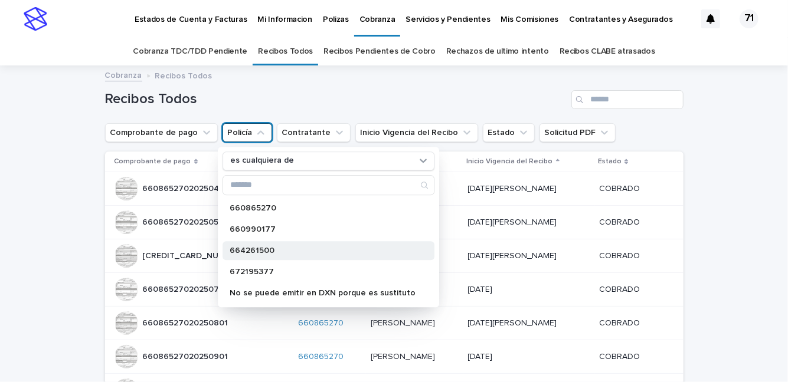
click at [250, 254] on font "664261500" at bounding box center [252, 251] width 45 height 8
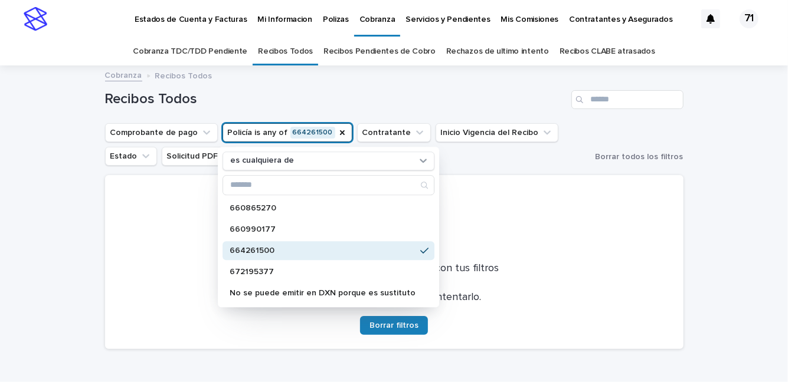
click at [552, 272] on p "No hay registros que coincidan con tus filtros" at bounding box center [394, 269] width 550 height 13
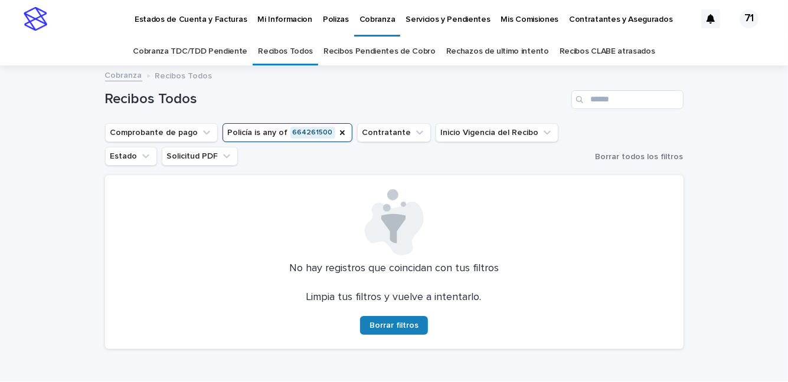
click at [298, 207] on div at bounding box center [394, 222] width 550 height 66
click at [316, 132] on button "Policía is any of 664261500" at bounding box center [288, 132] width 130 height 19
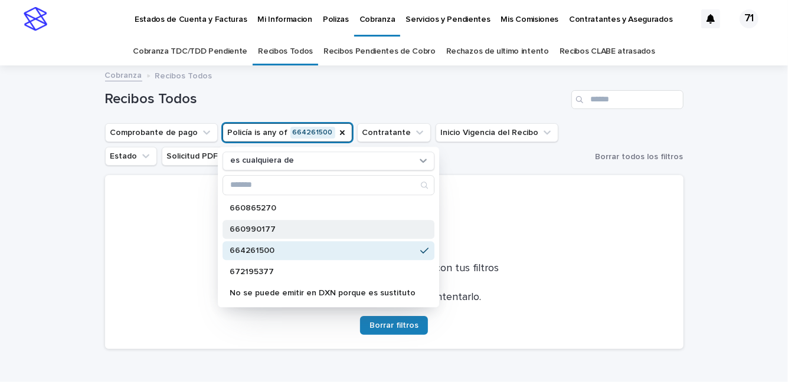
click at [256, 231] on font "660990177" at bounding box center [253, 229] width 46 height 8
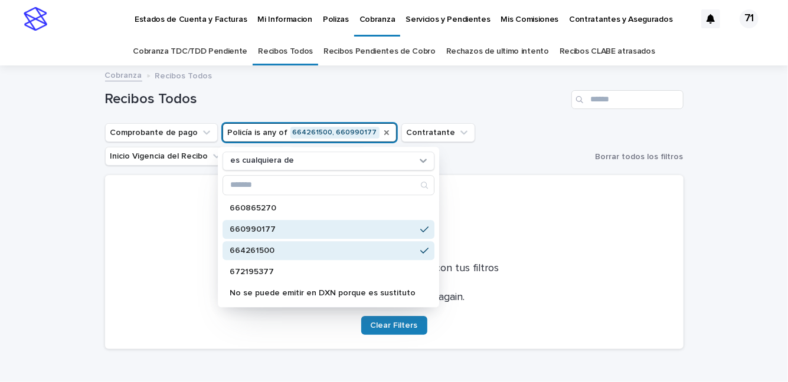
click at [384, 133] on icon "Policía" at bounding box center [386, 132] width 5 height 5
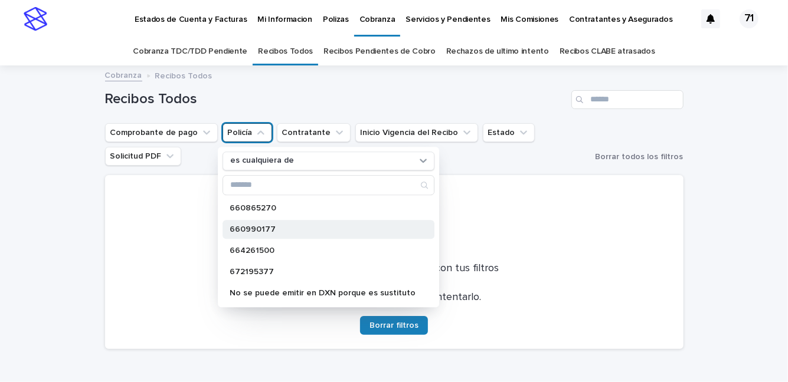
click at [254, 231] on font "660990177" at bounding box center [253, 229] width 46 height 8
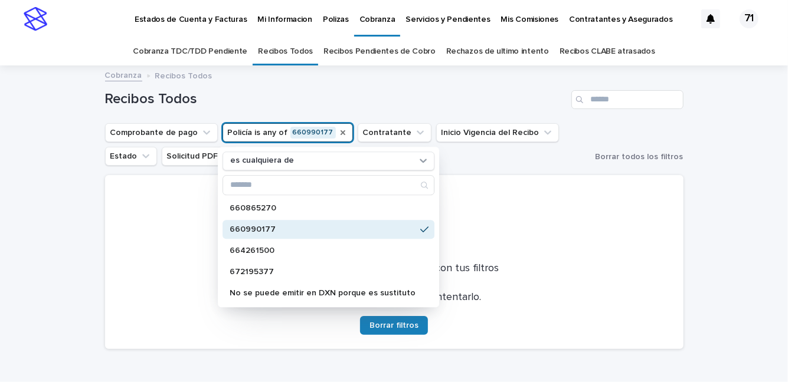
click at [329, 231] on p "660990177" at bounding box center [323, 229] width 186 height 8
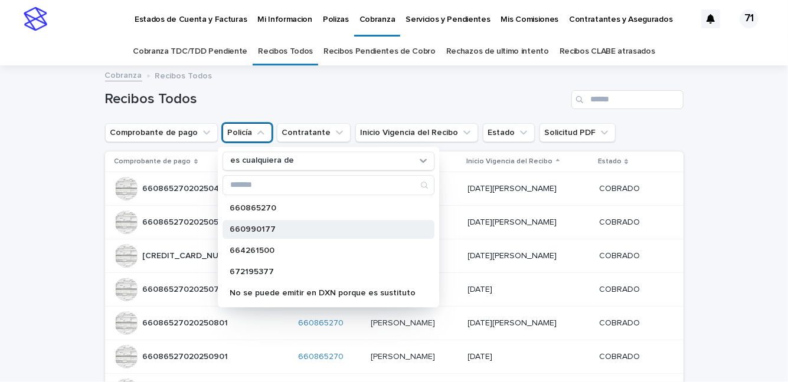
click at [329, 231] on p "660990177" at bounding box center [323, 229] width 186 height 8
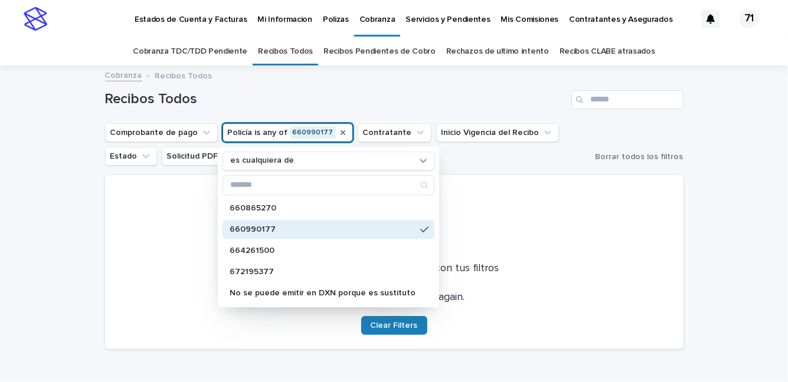
click at [329, 231] on p "660990177" at bounding box center [323, 229] width 186 height 8
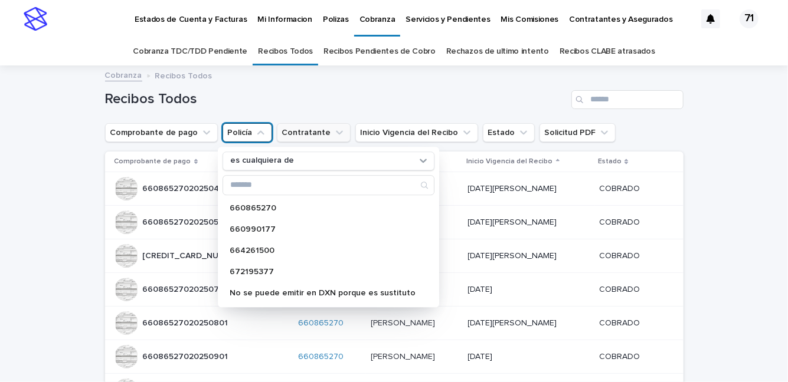
click at [333, 133] on icon "Contratante" at bounding box center [339, 133] width 12 height 12
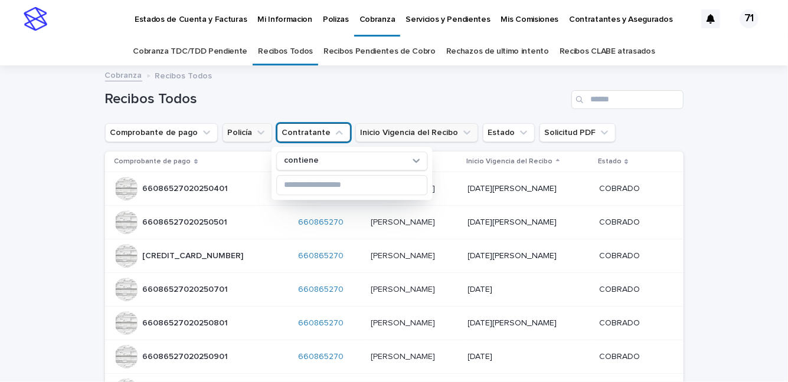
click at [461, 133] on icon "Inicio Vigencia del Recibo" at bounding box center [467, 133] width 12 height 12
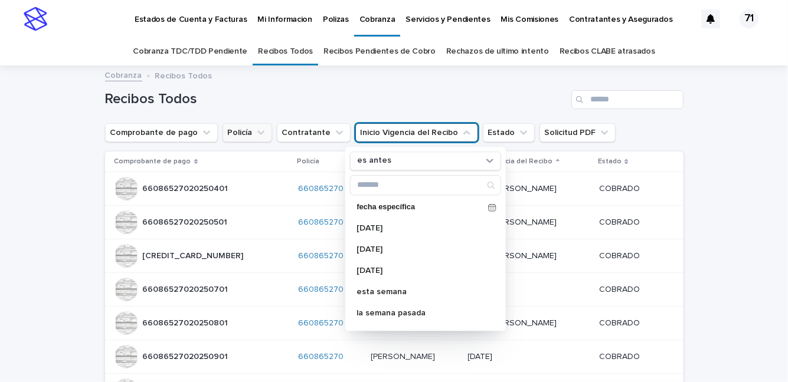
click at [255, 135] on icon "Policía" at bounding box center [261, 133] width 12 height 12
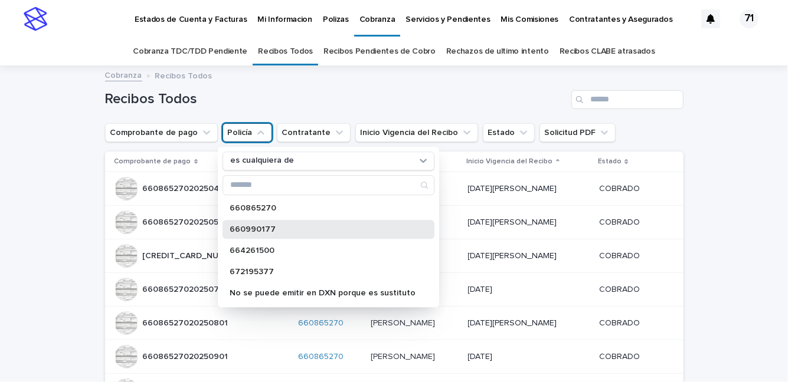
click at [246, 229] on font "660990177" at bounding box center [253, 229] width 46 height 8
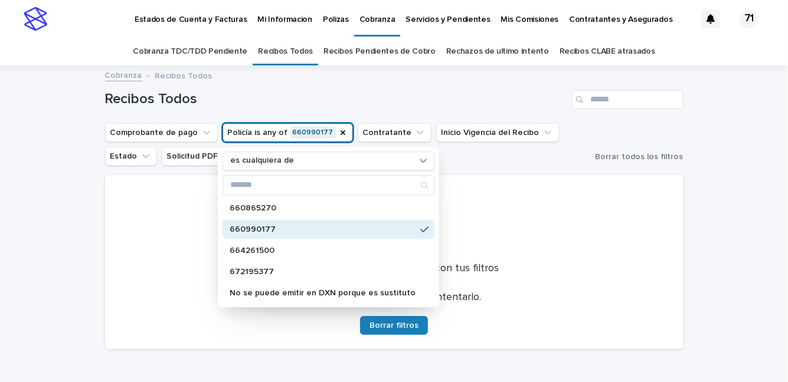
click at [247, 229] on font "660990177" at bounding box center [253, 229] width 46 height 8
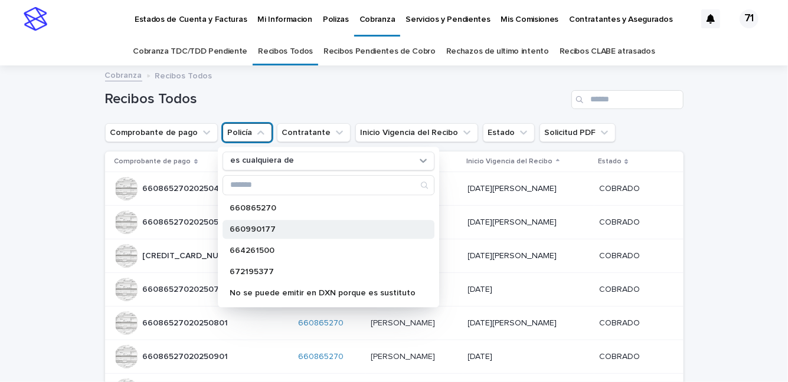
click at [247, 229] on font "660990177" at bounding box center [253, 229] width 46 height 8
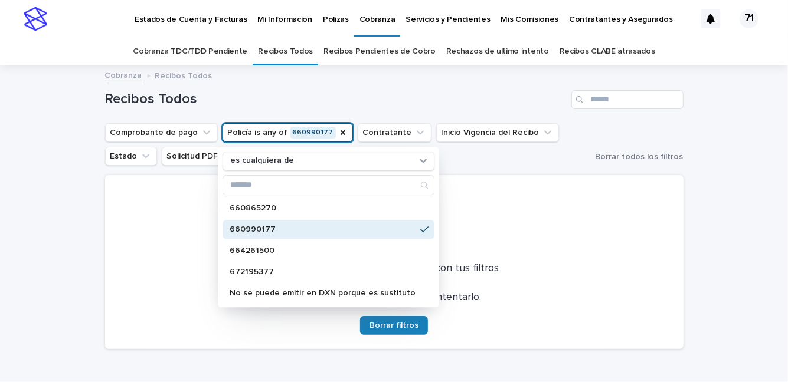
click at [247, 229] on font "660990177" at bounding box center [253, 229] width 46 height 8
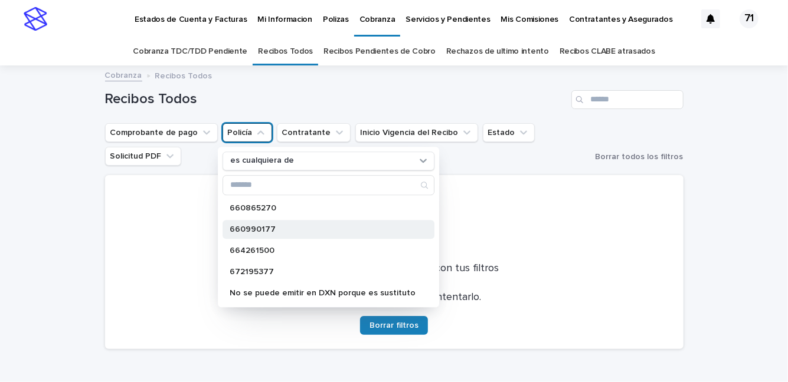
click at [244, 233] on font "660990177" at bounding box center [253, 229] width 46 height 8
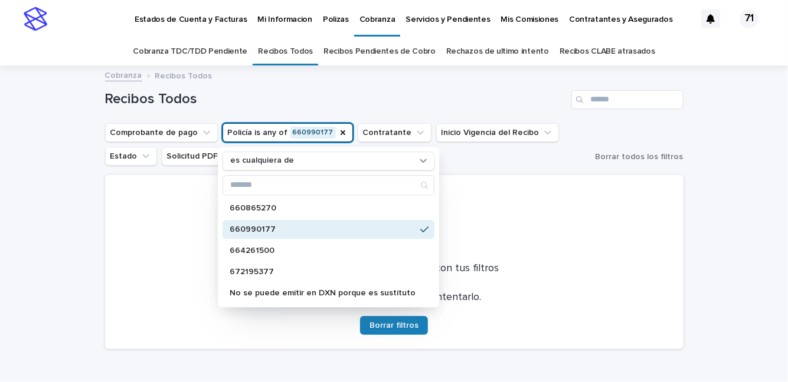
click at [530, 313] on div "Limpia tus filtros y vuelve a intentarlo. Borrar filtros" at bounding box center [394, 314] width 550 height 44
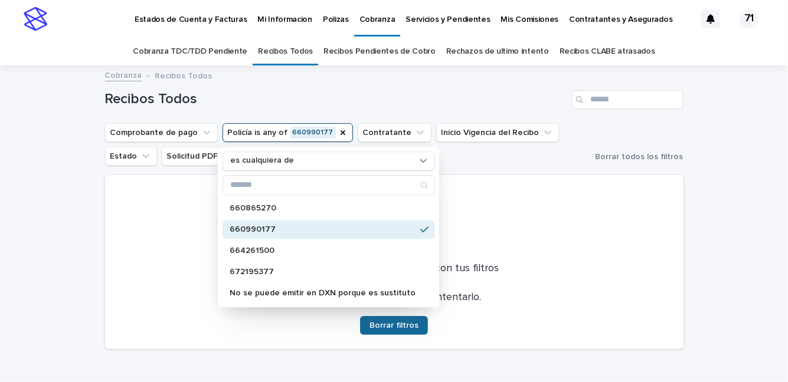
click at [381, 320] on button "Borrar filtros" at bounding box center [394, 325] width 68 height 19
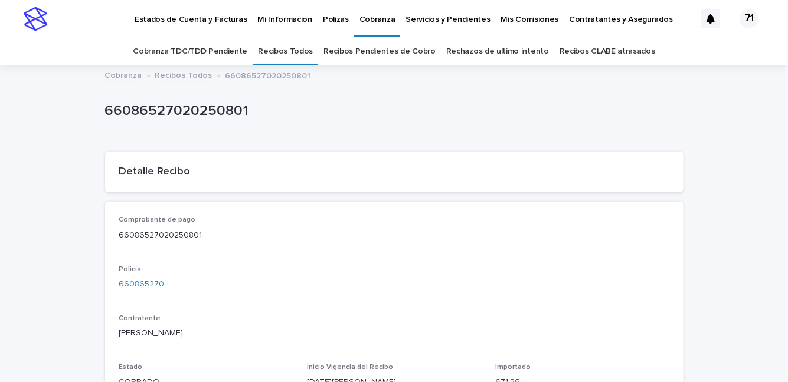
click at [501, 16] on p "Mis Comisiones" at bounding box center [530, 12] width 58 height 25
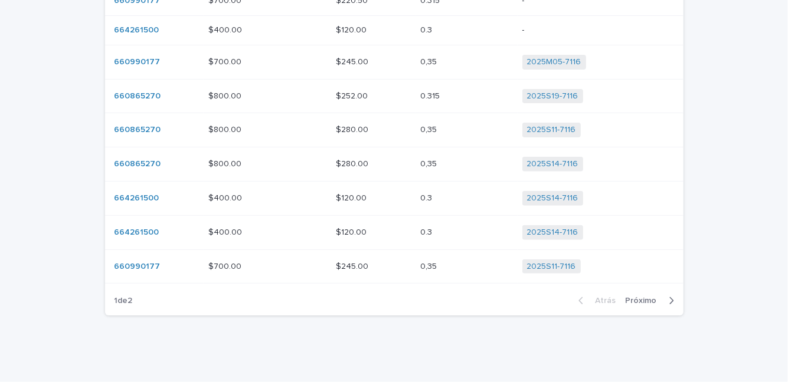
scroll to position [207, 0]
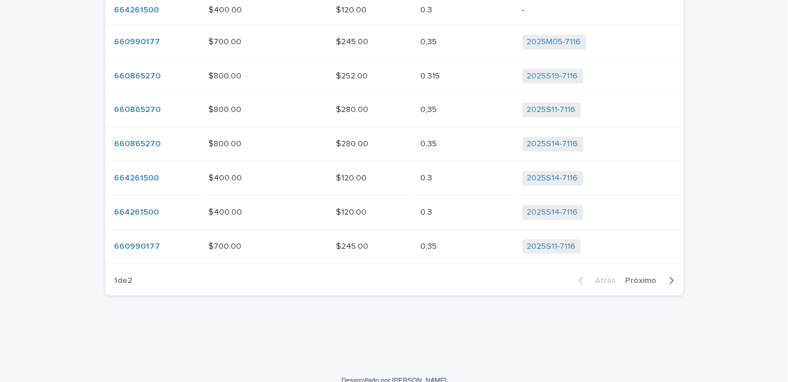
click at [669, 280] on icon "button" at bounding box center [671, 281] width 5 height 11
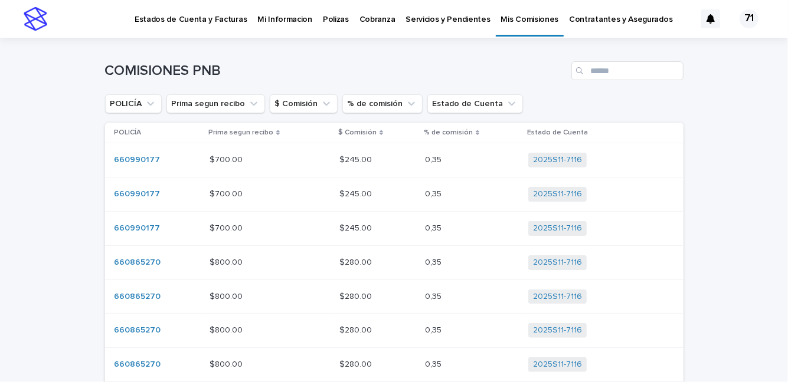
click at [364, 19] on p "Cobranza" at bounding box center [377, 12] width 36 height 25
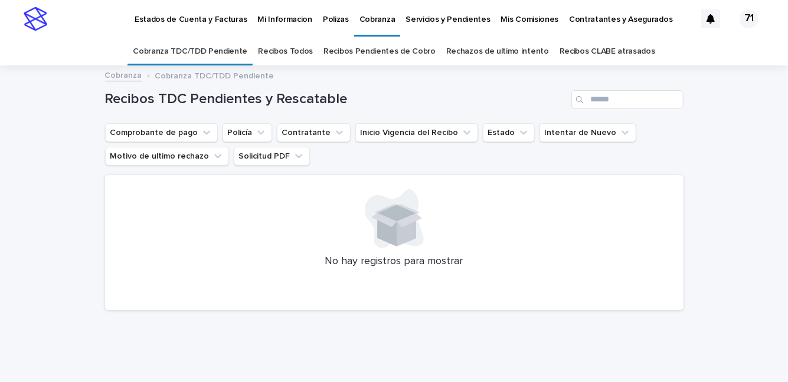
click at [280, 51] on font "Recibos Todos" at bounding box center [285, 51] width 55 height 8
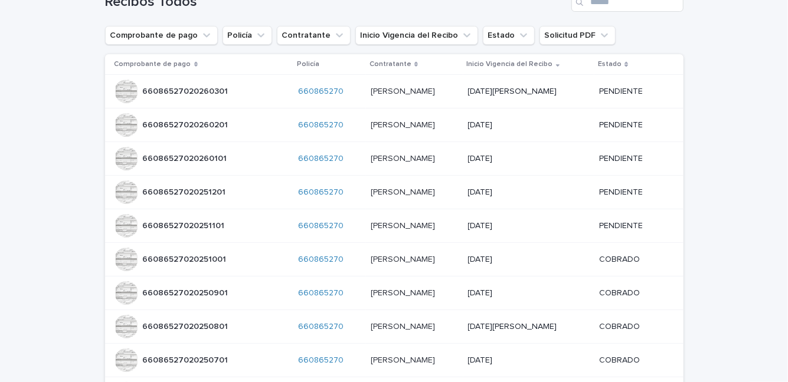
scroll to position [99, 0]
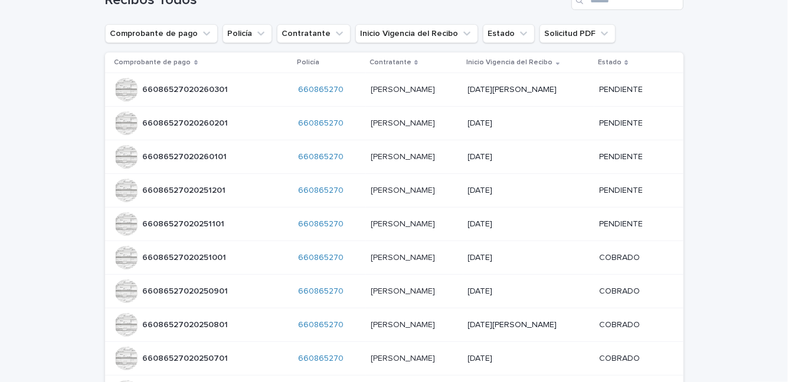
click at [493, 289] on font "[DATE]" at bounding box center [480, 291] width 25 height 8
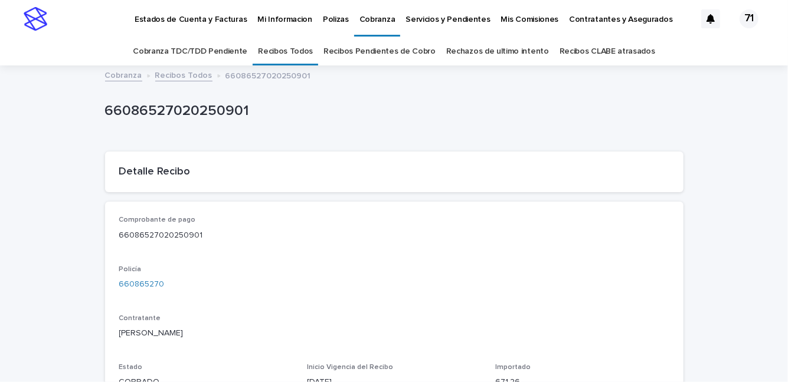
click at [279, 51] on font "Recibos Todos" at bounding box center [285, 51] width 55 height 8
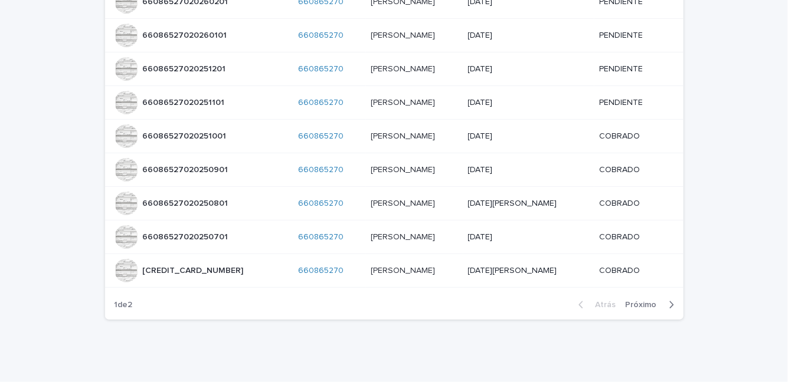
scroll to position [223, 0]
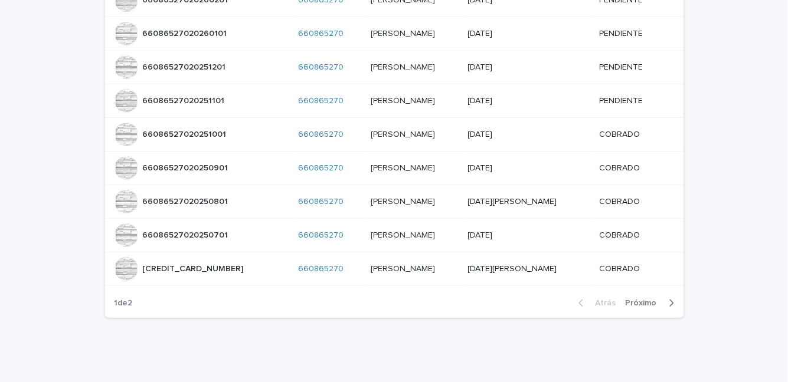
click at [508, 205] on font "[DATE][PERSON_NAME]" at bounding box center [512, 202] width 89 height 8
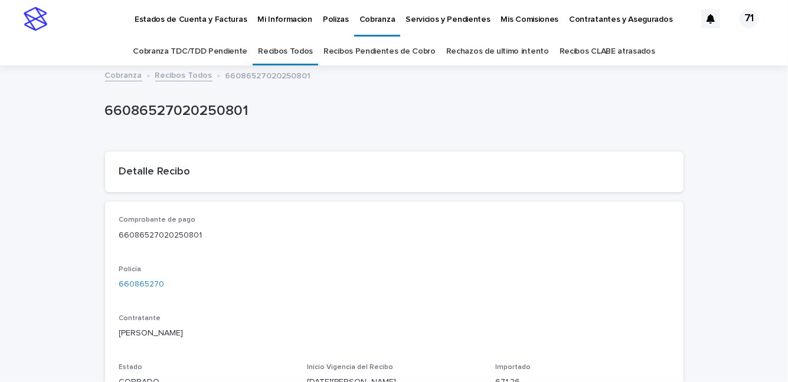
click at [273, 54] on font "Recibos Todos" at bounding box center [285, 51] width 55 height 8
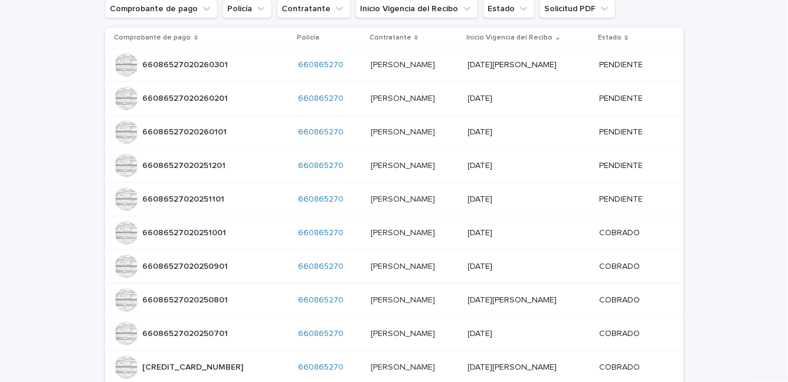
scroll to position [126, 0]
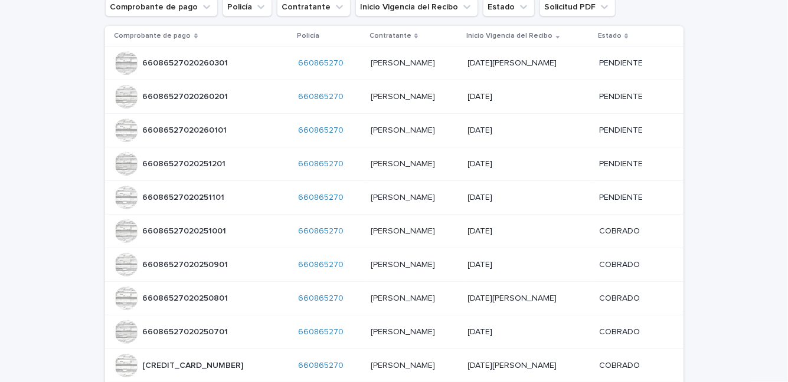
click at [493, 233] on font "[DATE]" at bounding box center [480, 231] width 25 height 8
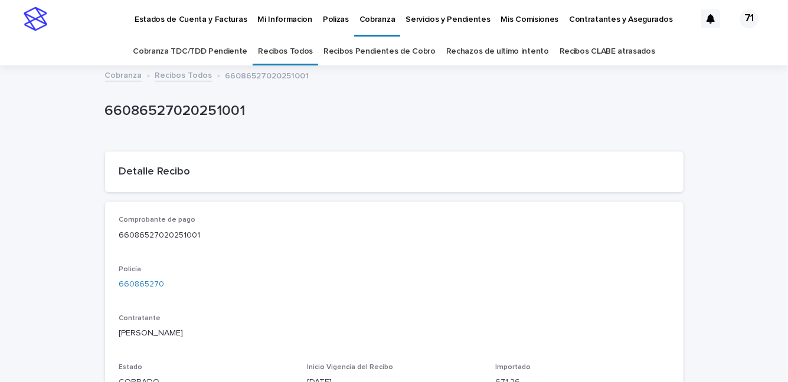
click at [130, 233] on font "66086527020251001" at bounding box center [159, 235] width 81 height 8
click at [277, 47] on font "Recibos Todos" at bounding box center [285, 51] width 55 height 8
